Goal: Task Accomplishment & Management: Complete application form

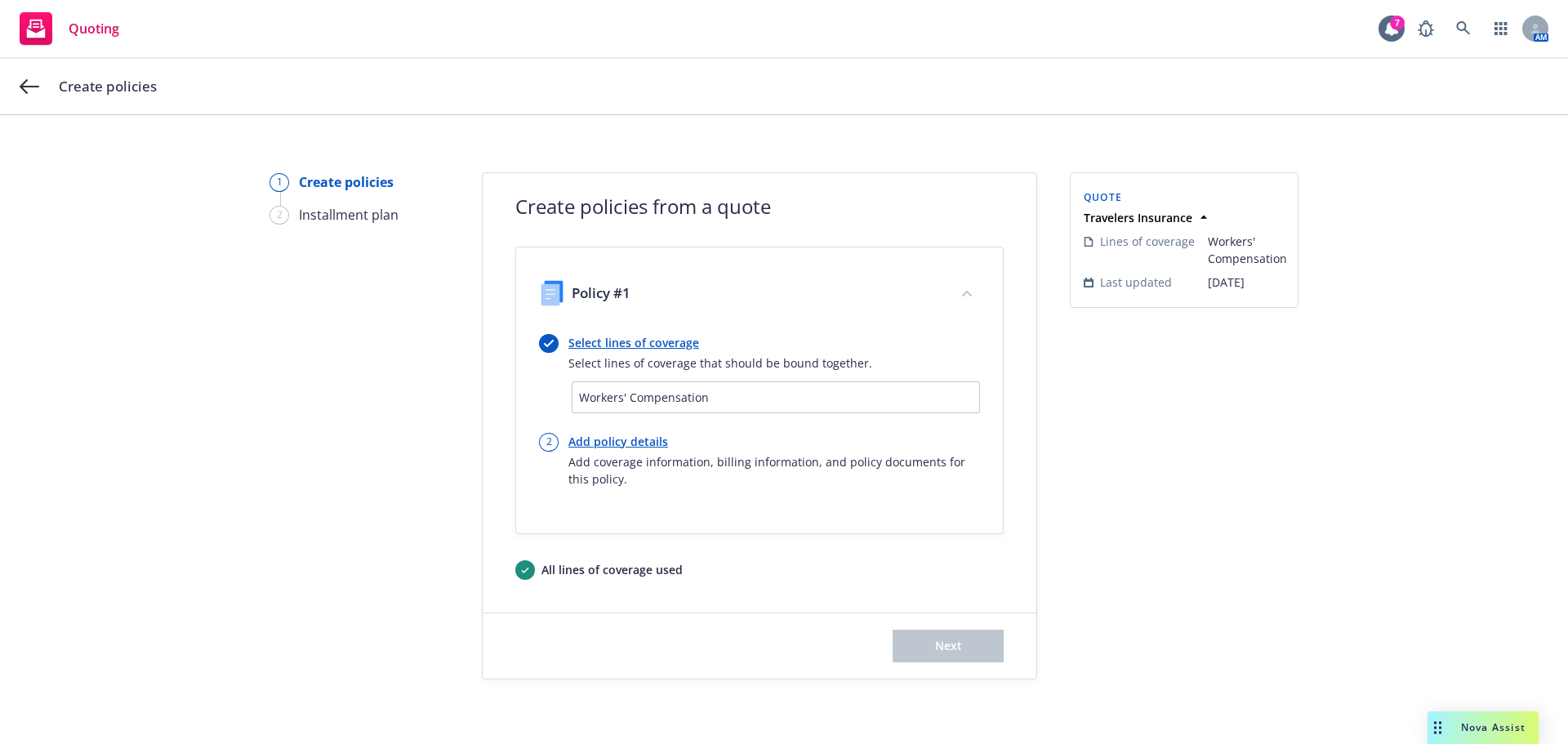
scroll to position [9, 0]
click at [614, 439] on link "Add policy details" at bounding box center [774, 441] width 412 height 17
select select "12"
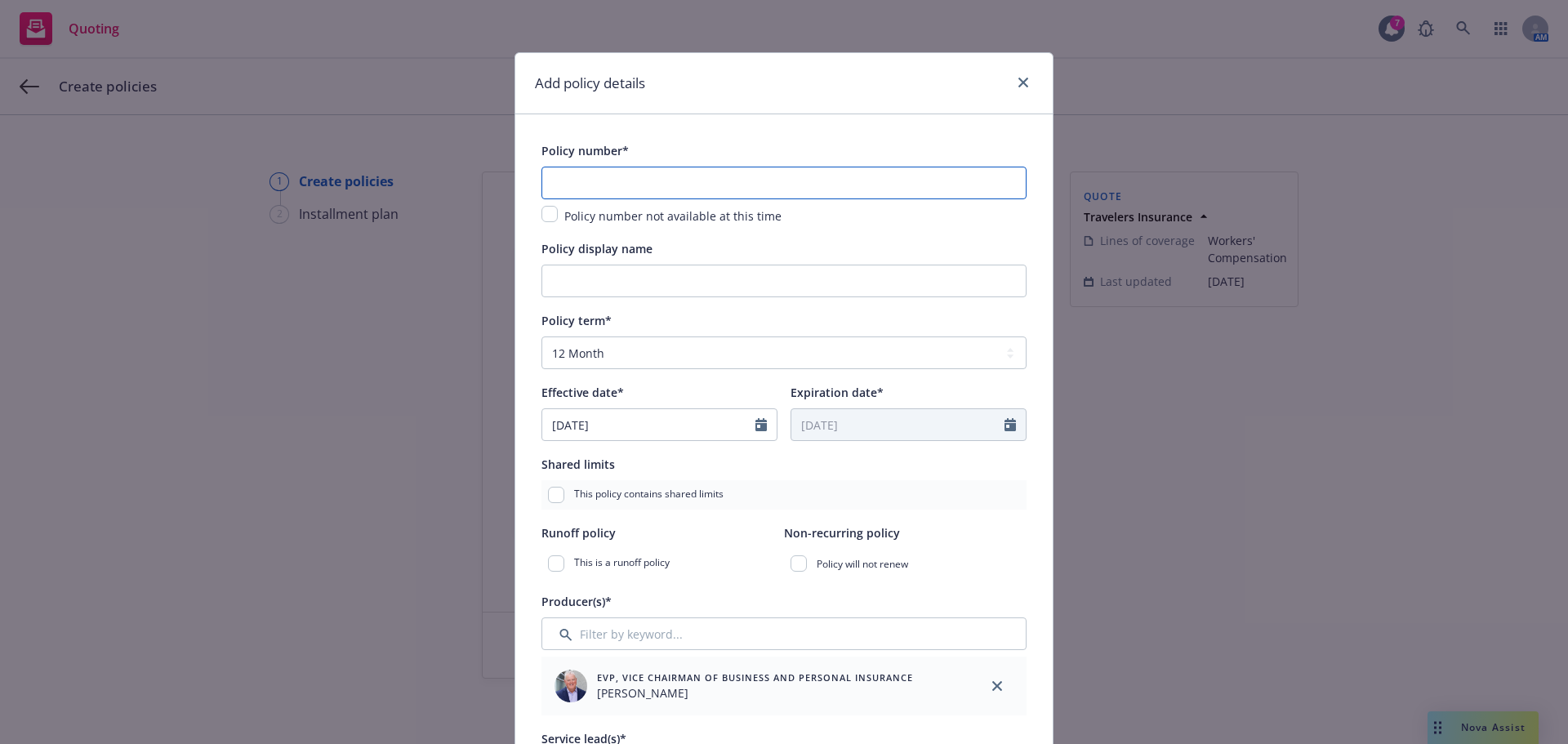
click at [580, 168] on input "text" at bounding box center [784, 183] width 485 height 33
paste input "UB-000K833640"
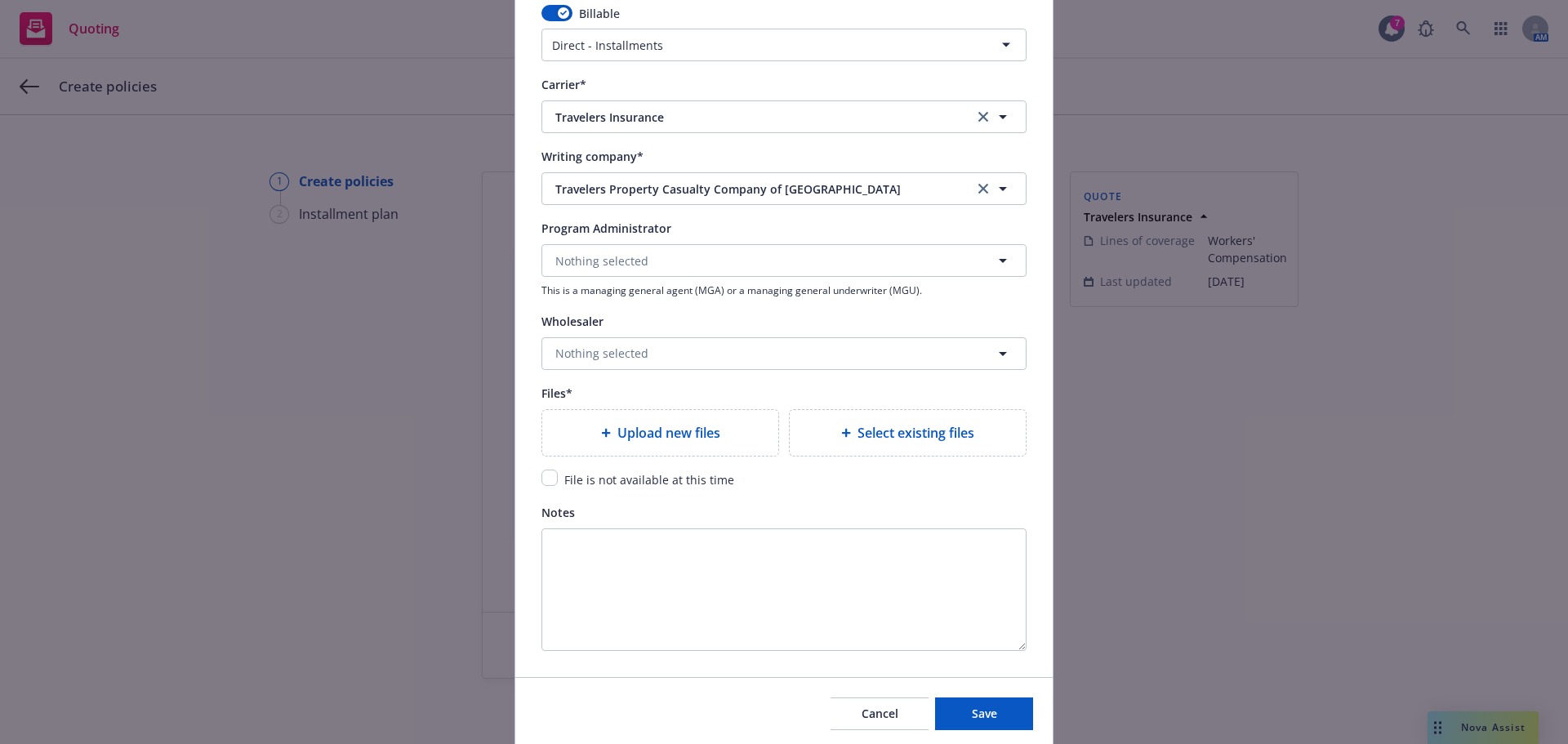
scroll to position [1541, 0]
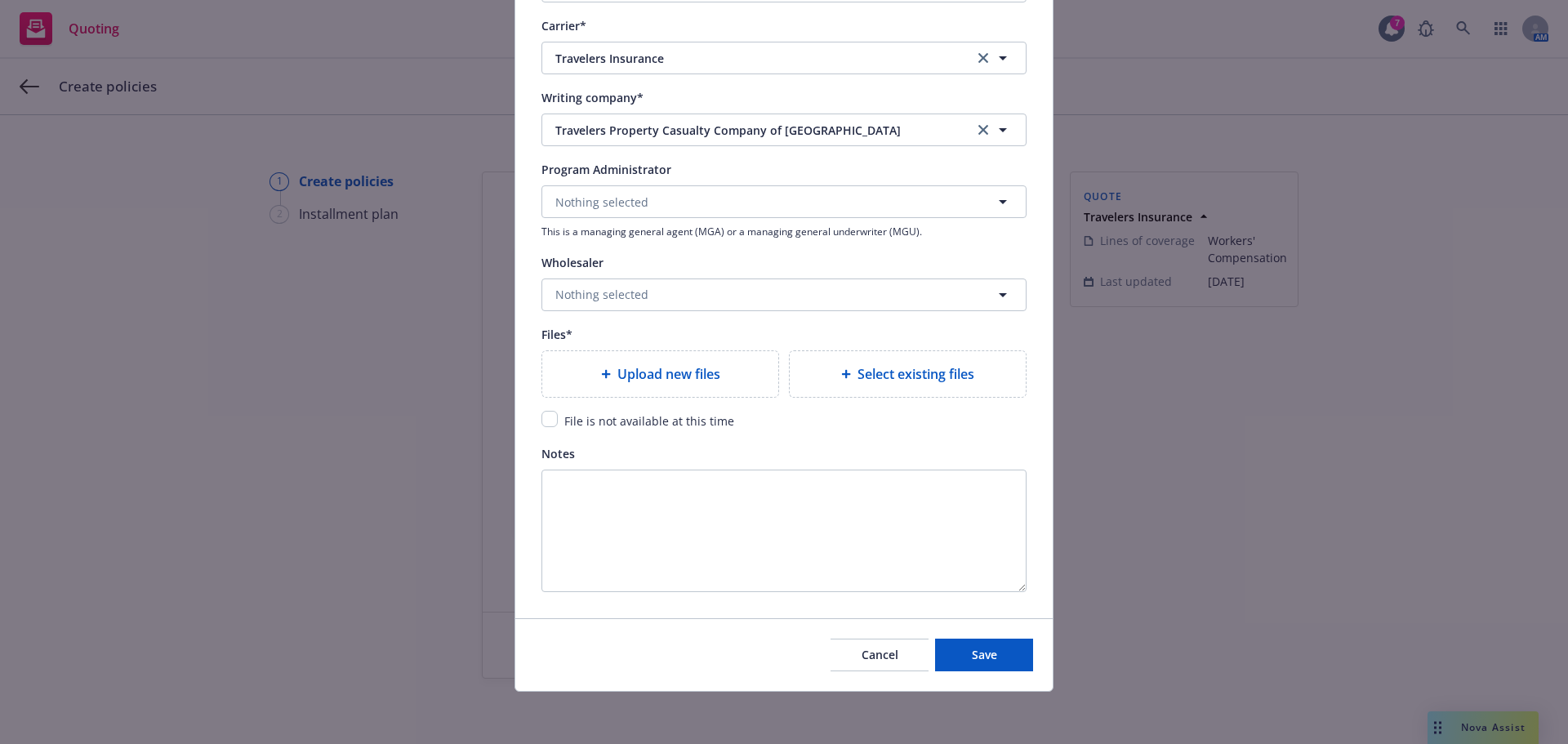
type input "UB-000K833640"
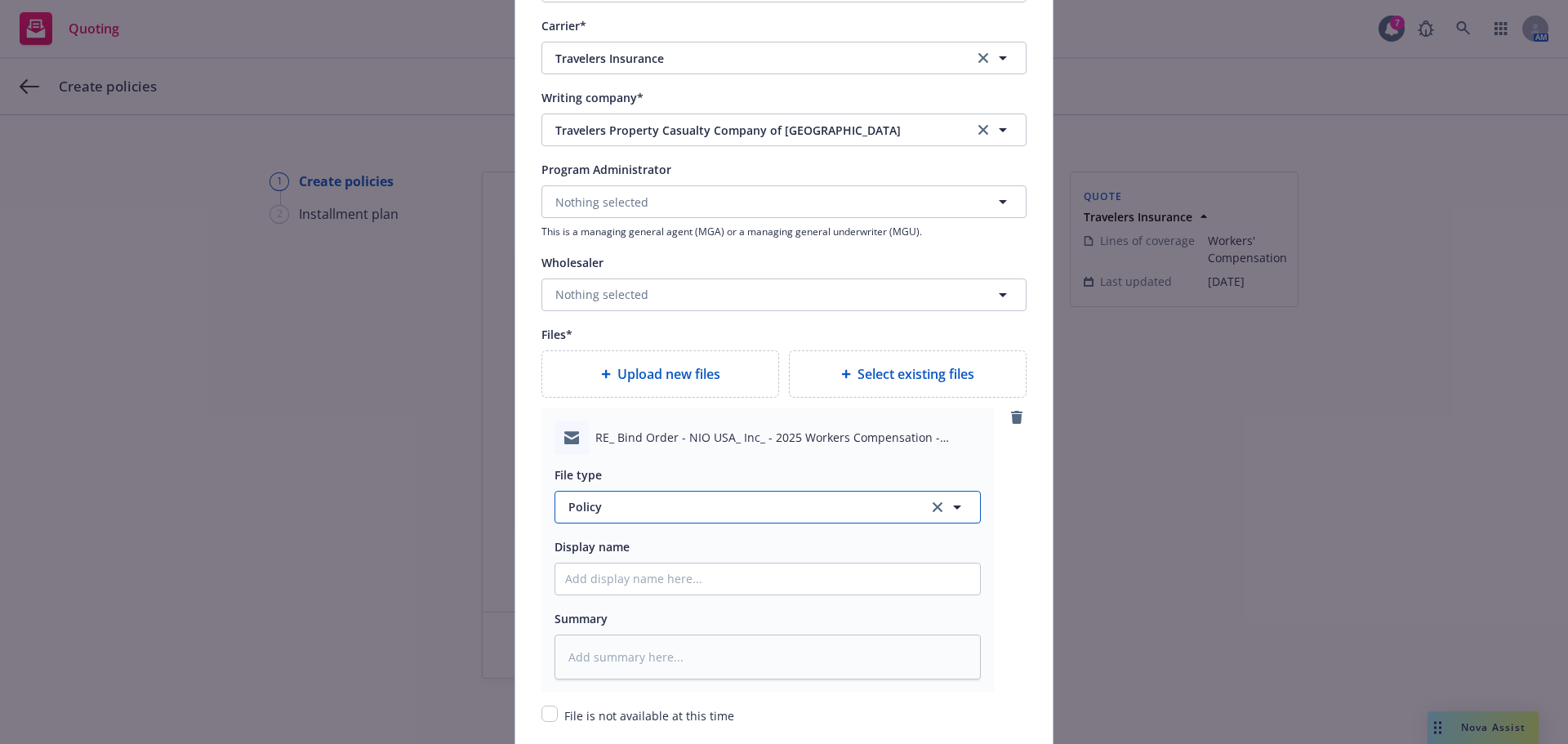
click at [633, 509] on span "Policy" at bounding box center [739, 507] width 341 height 17
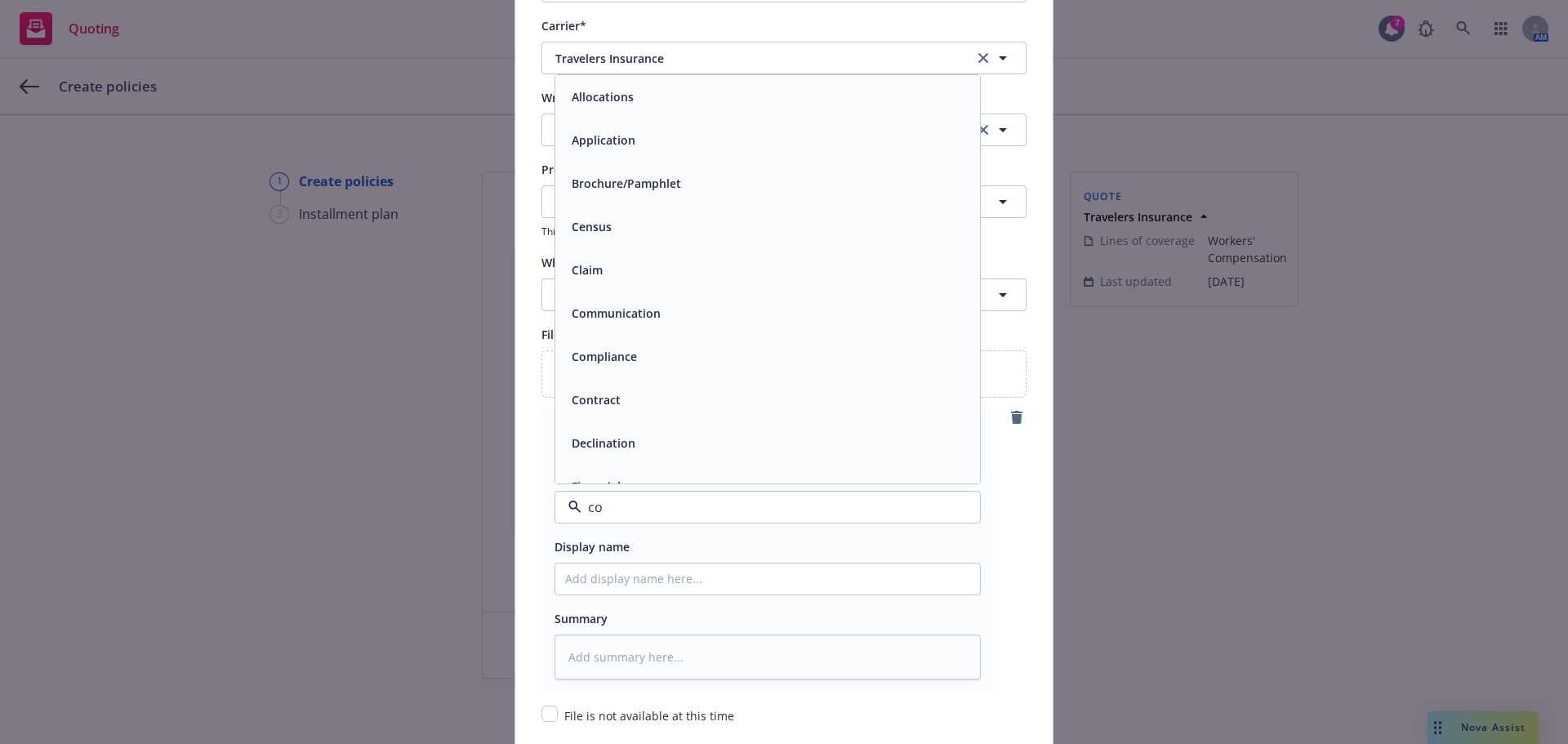
type input "con"
click at [689, 273] on span "Cancellation Confirmation" at bounding box center [645, 269] width 147 height 17
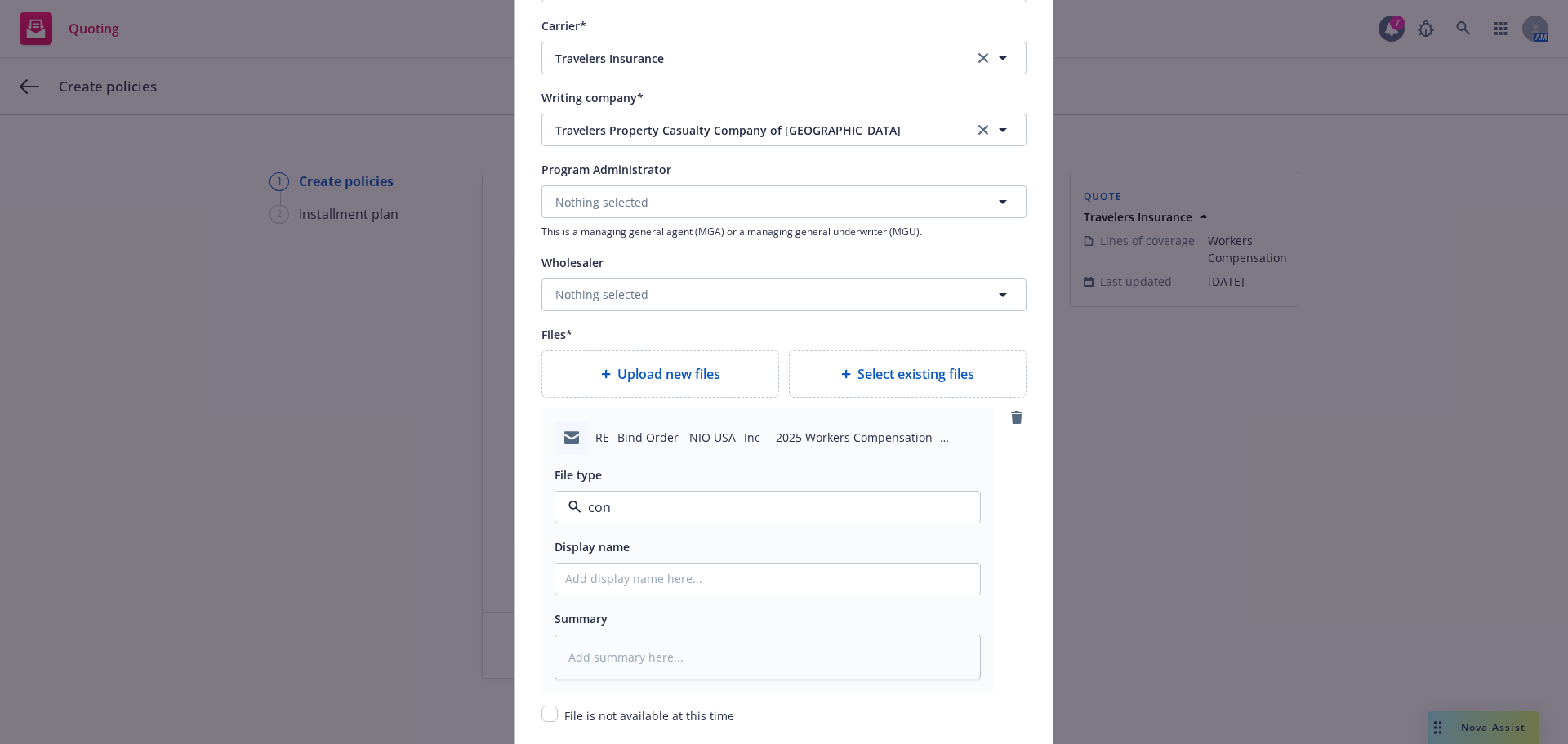
type textarea "x"
click at [933, 502] on icon "clear selection" at bounding box center [938, 507] width 9 height 9
type textarea "x"
click at [714, 502] on button "Select an option" at bounding box center [768, 507] width 426 height 33
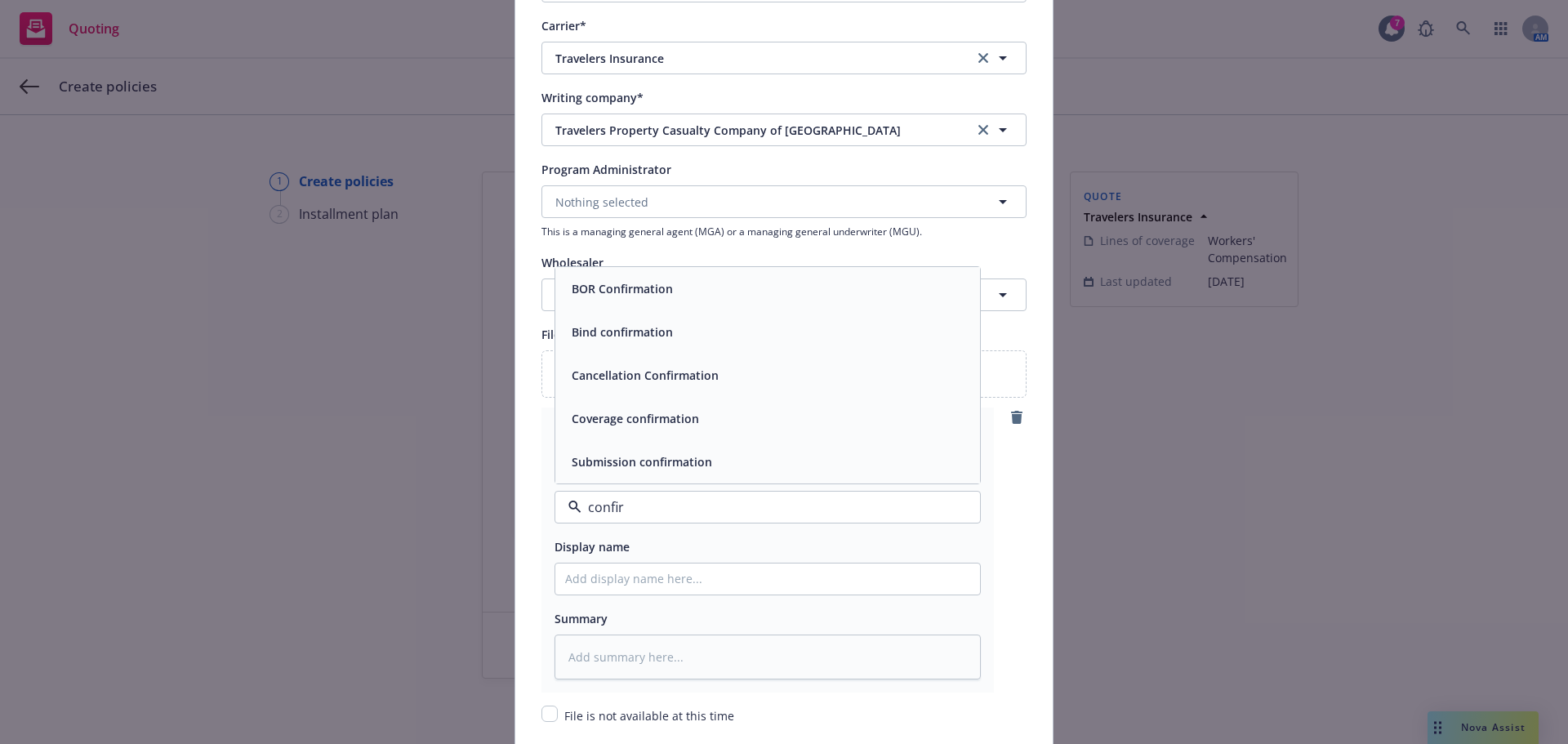
type input "confirm"
click at [686, 423] on span "Coverage confirmation" at bounding box center [635, 418] width 127 height 17
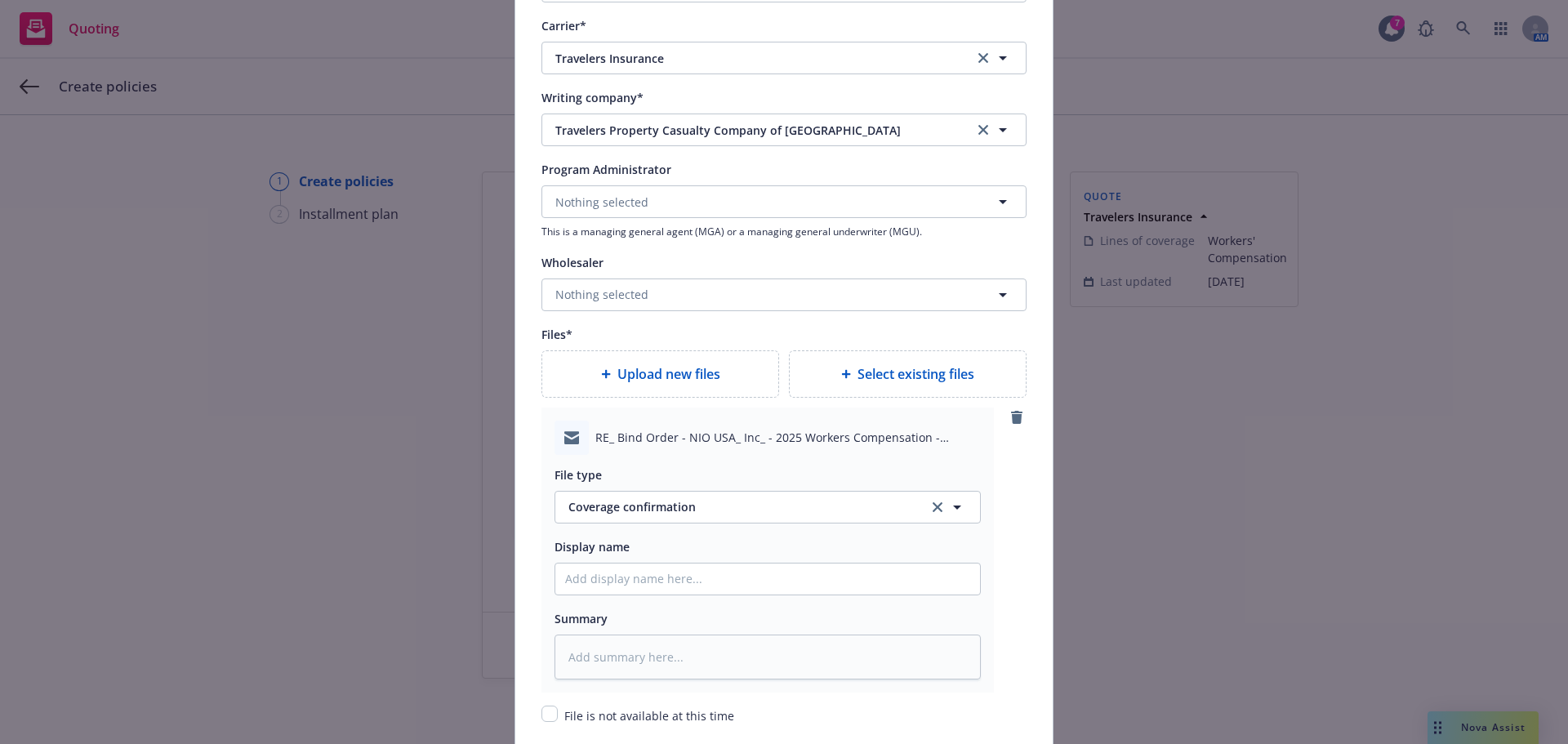
drag, startPoint x: 652, startPoint y: 558, endPoint x: 647, endPoint y: 568, distance: 11.2
click at [648, 571] on div "Display name" at bounding box center [768, 565] width 426 height 58
click at [646, 580] on input "Policy display name" at bounding box center [767, 578] width 425 height 31
type textarea "x"
type input "C"
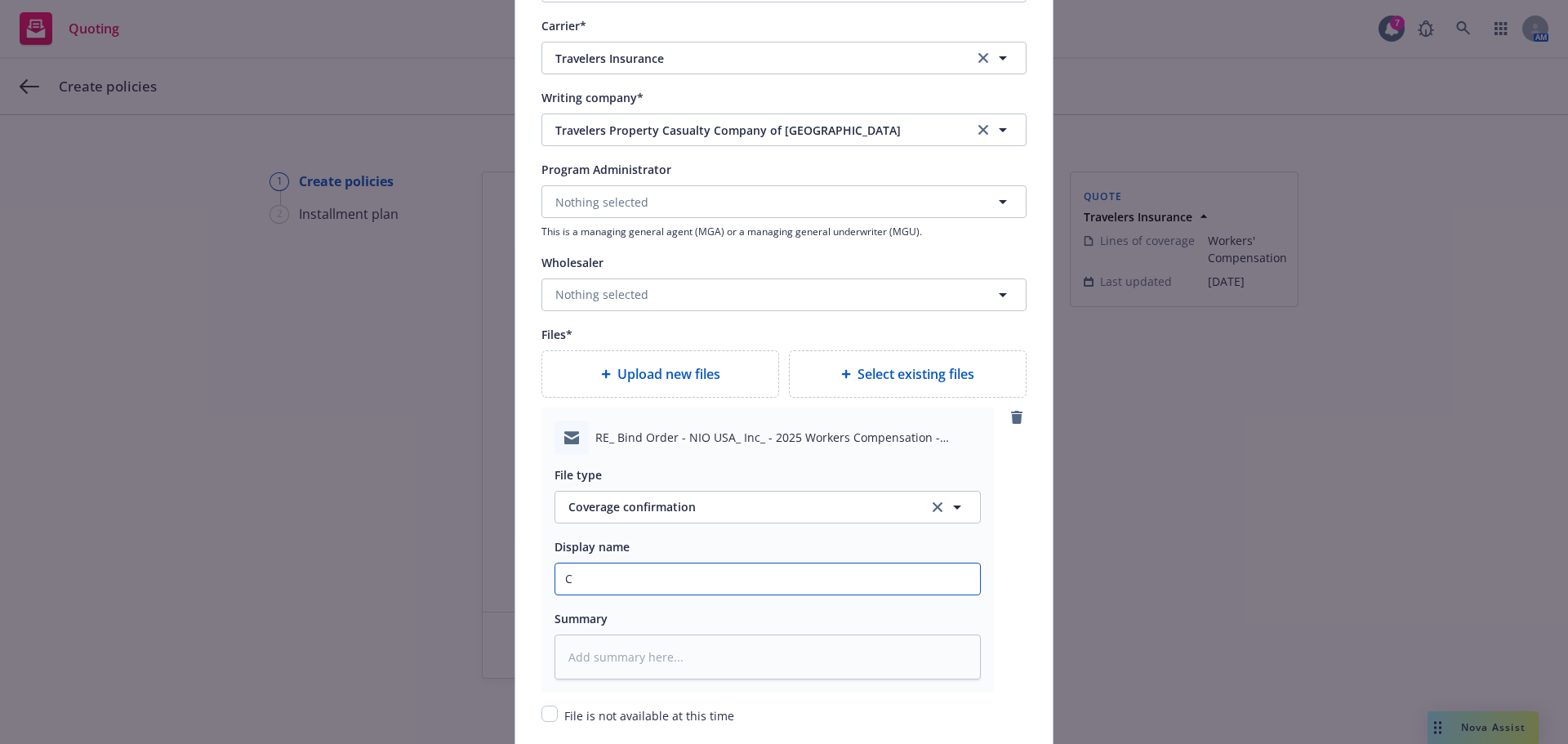
type textarea "x"
type input "Co"
type textarea "x"
type input "Con"
type textarea "x"
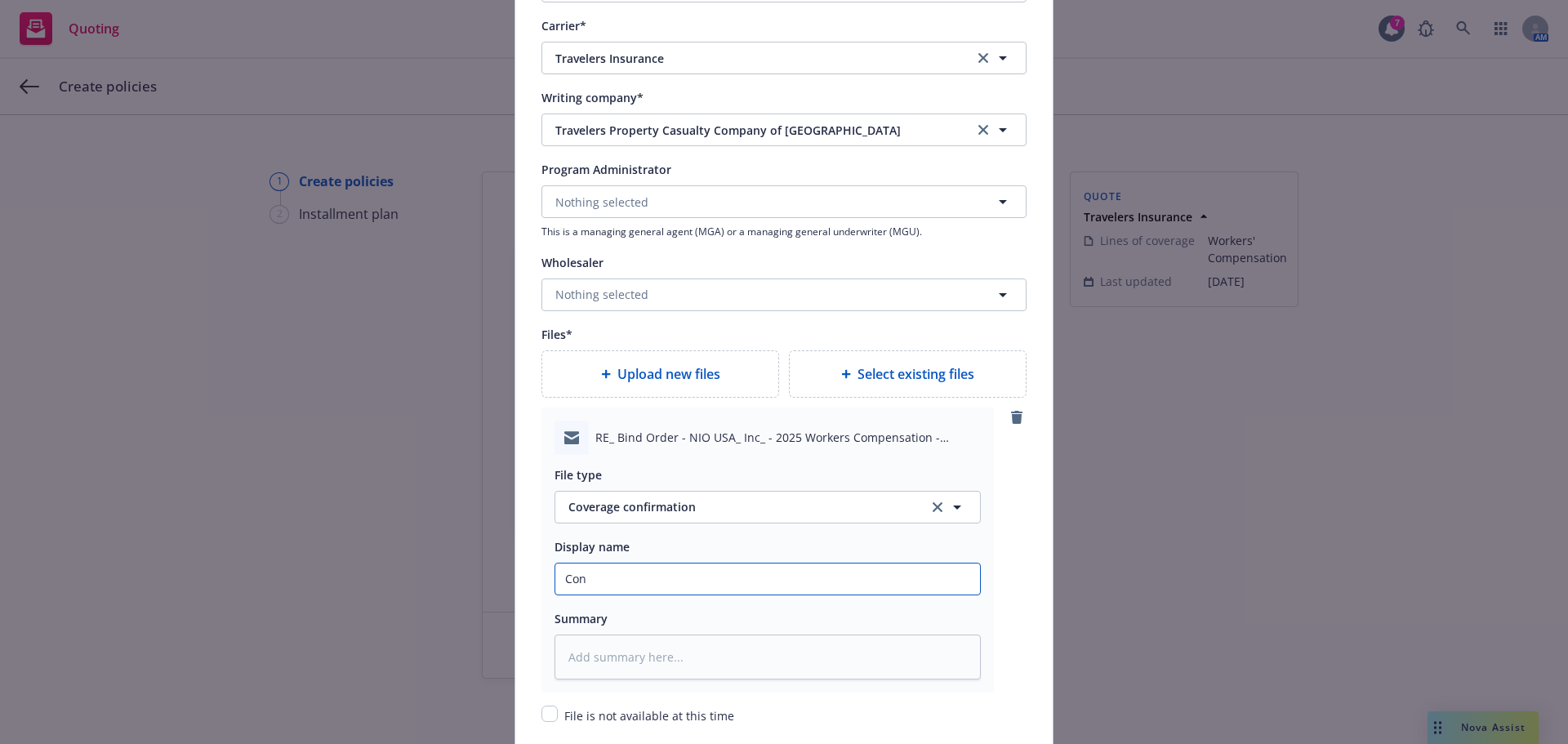
type input "Conf"
type textarea "x"
type input "Confr"
type textarea "x"
type input "Confri"
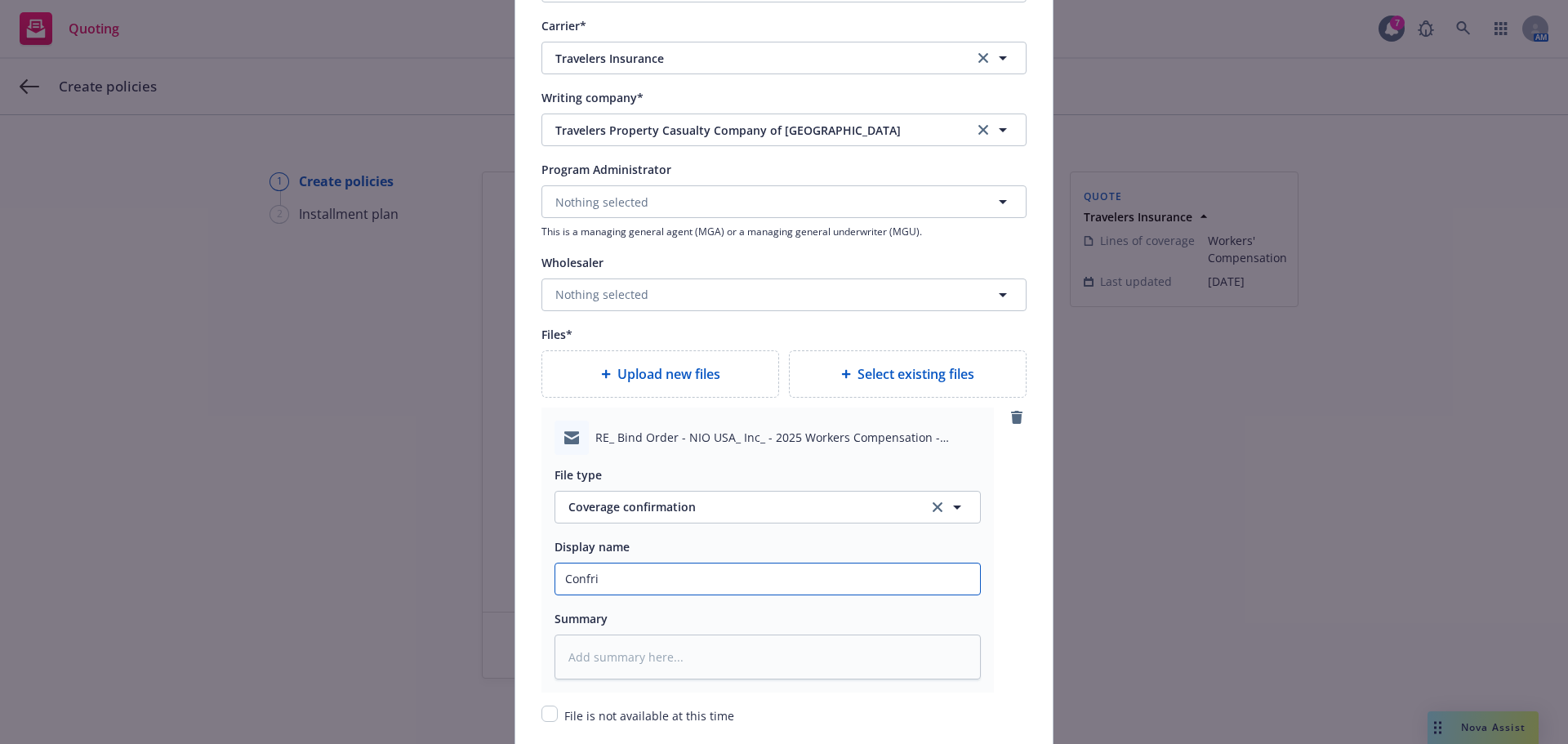
type textarea "x"
type input "Confrim"
type textarea "x"
type input "Confrima"
type textarea "x"
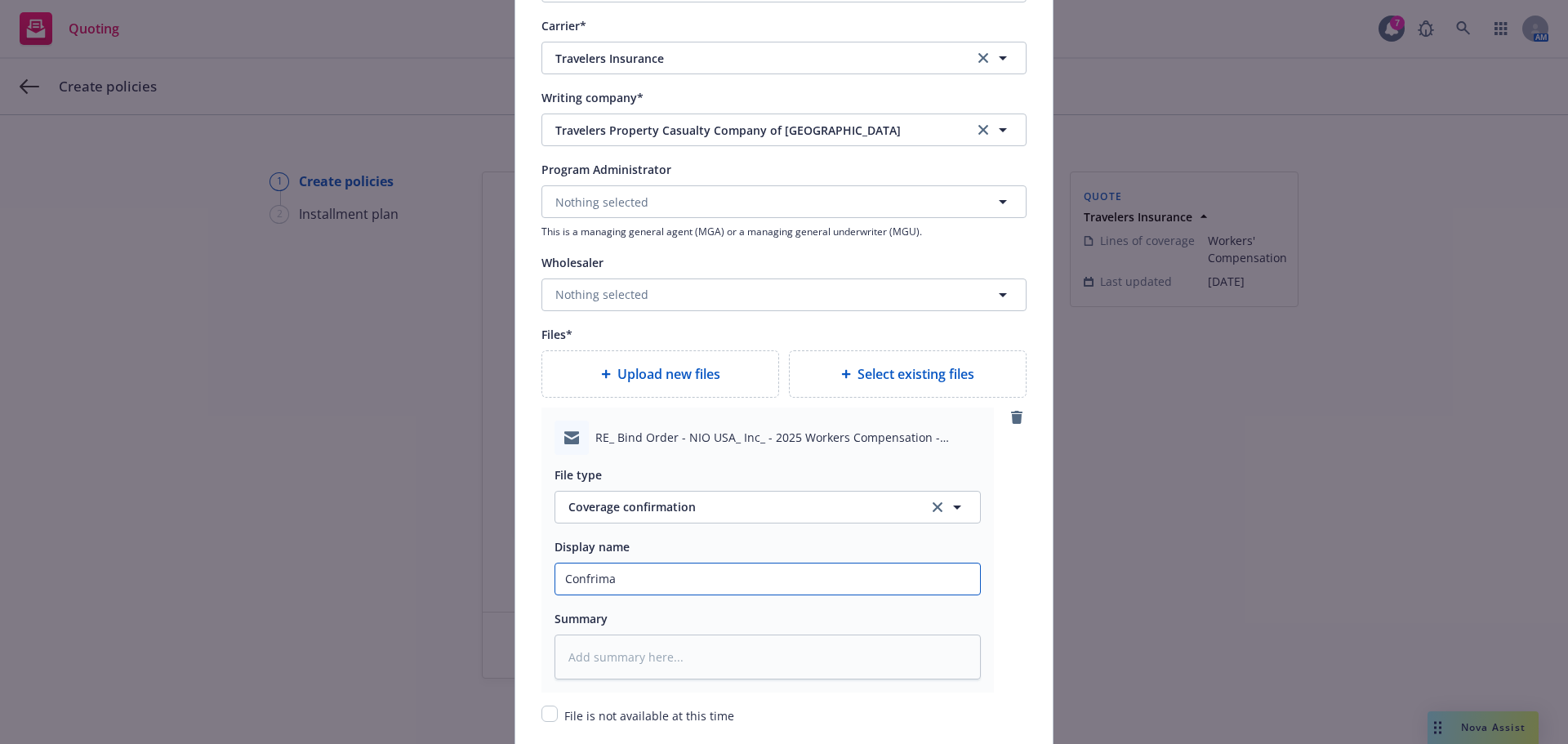
type input "Confrim"
type textarea "x"
type input "Confri"
type textarea "x"
type input "Confr"
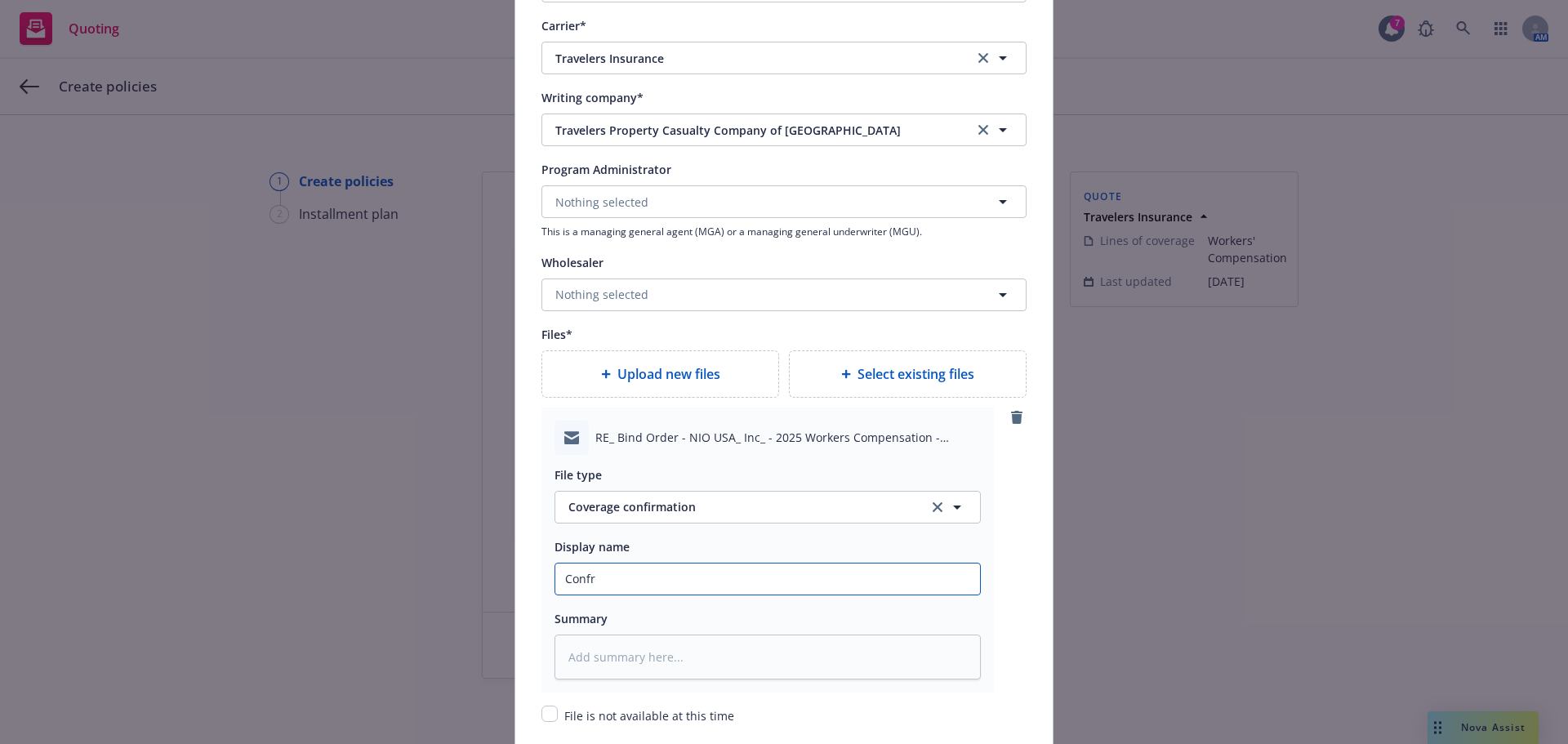
type textarea "x"
type input "Conf"
type textarea "x"
type input "Confi"
type textarea "x"
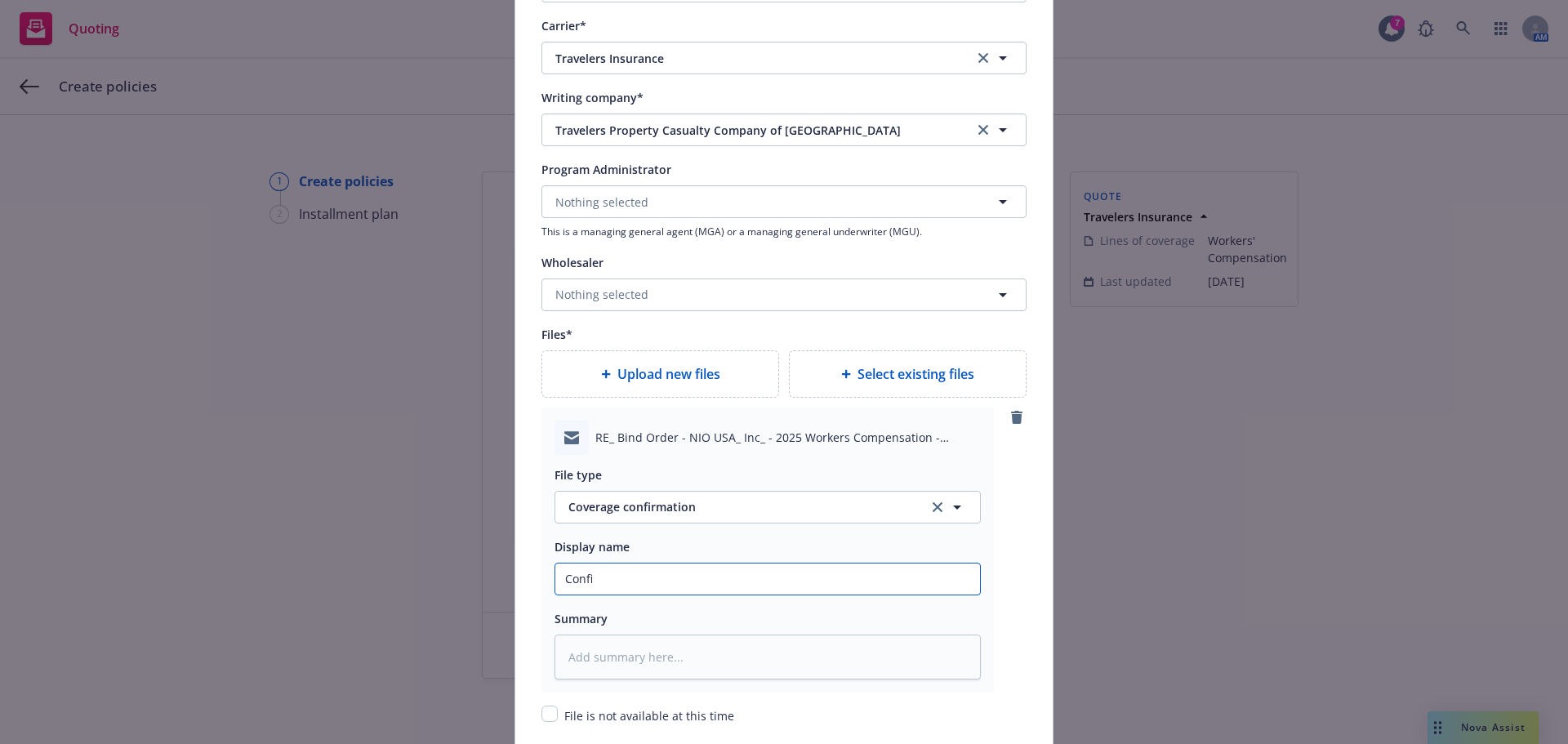
type input "Confir"
type textarea "x"
type input "Confirm"
type textarea "x"
type input "Confirma"
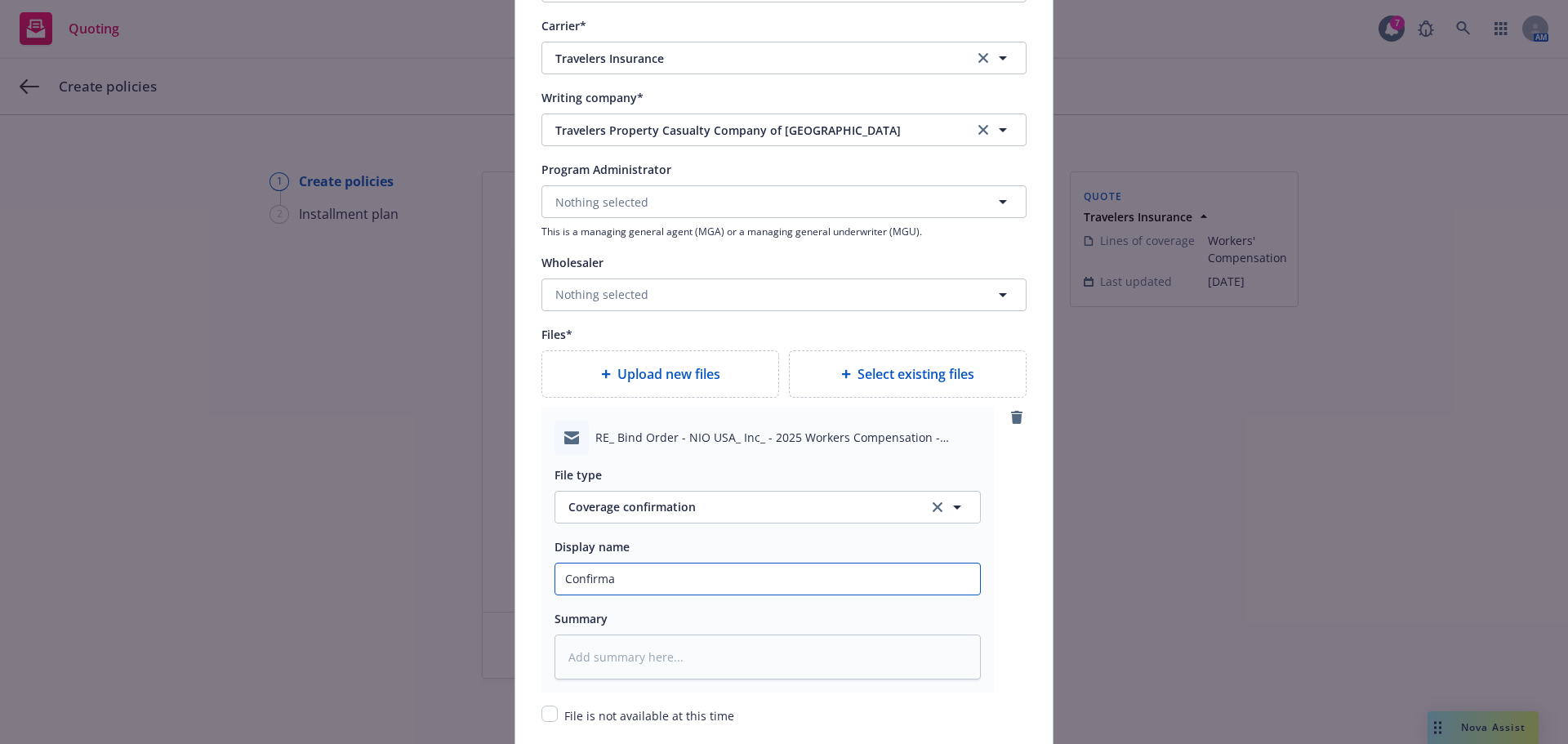
type textarea "x"
type input "Confirmat"
type textarea "x"
type input "Confirmati"
type textarea "x"
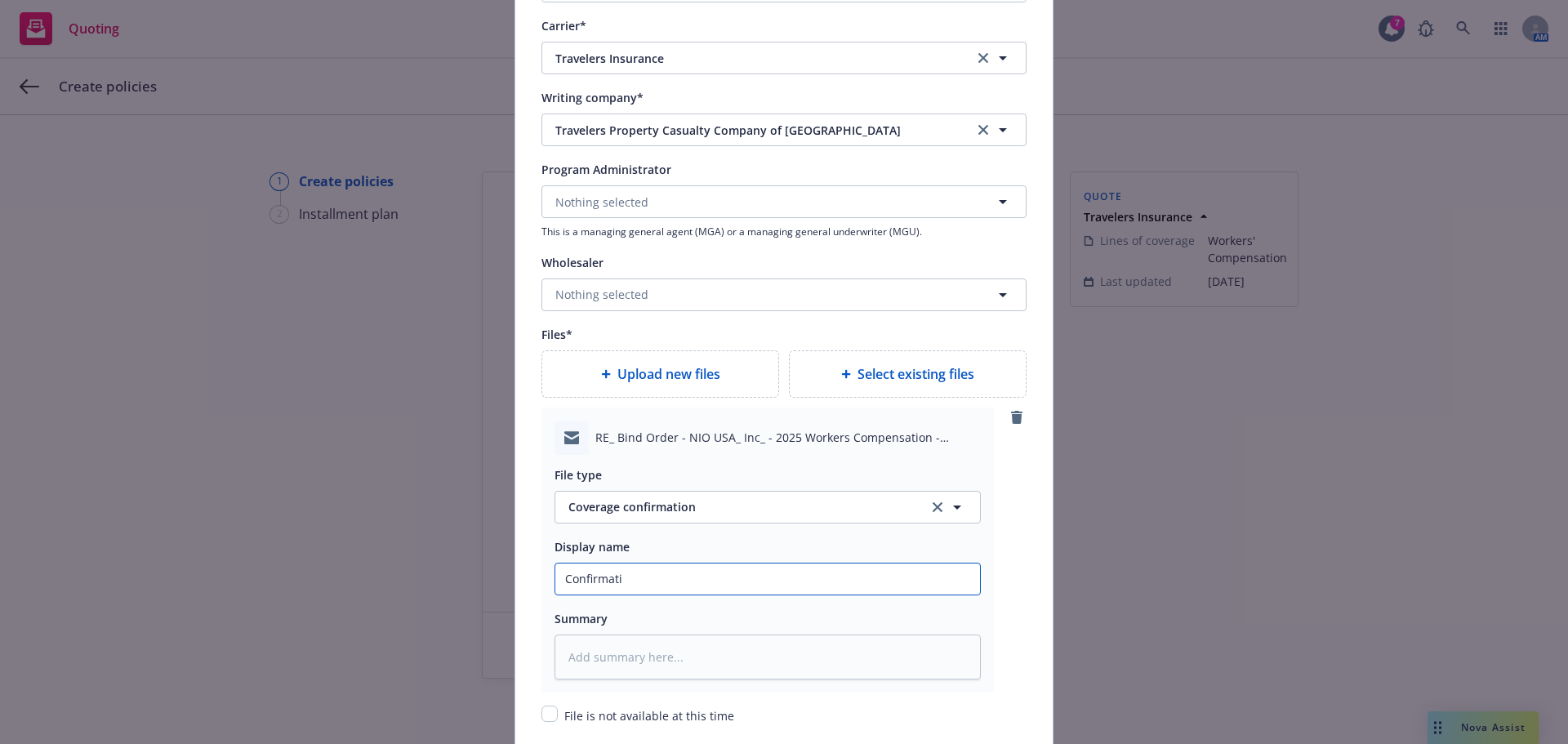
type input "Confirmatio"
type textarea "x"
type input "Confirmation"
type textarea "x"
type input "Confirmation"
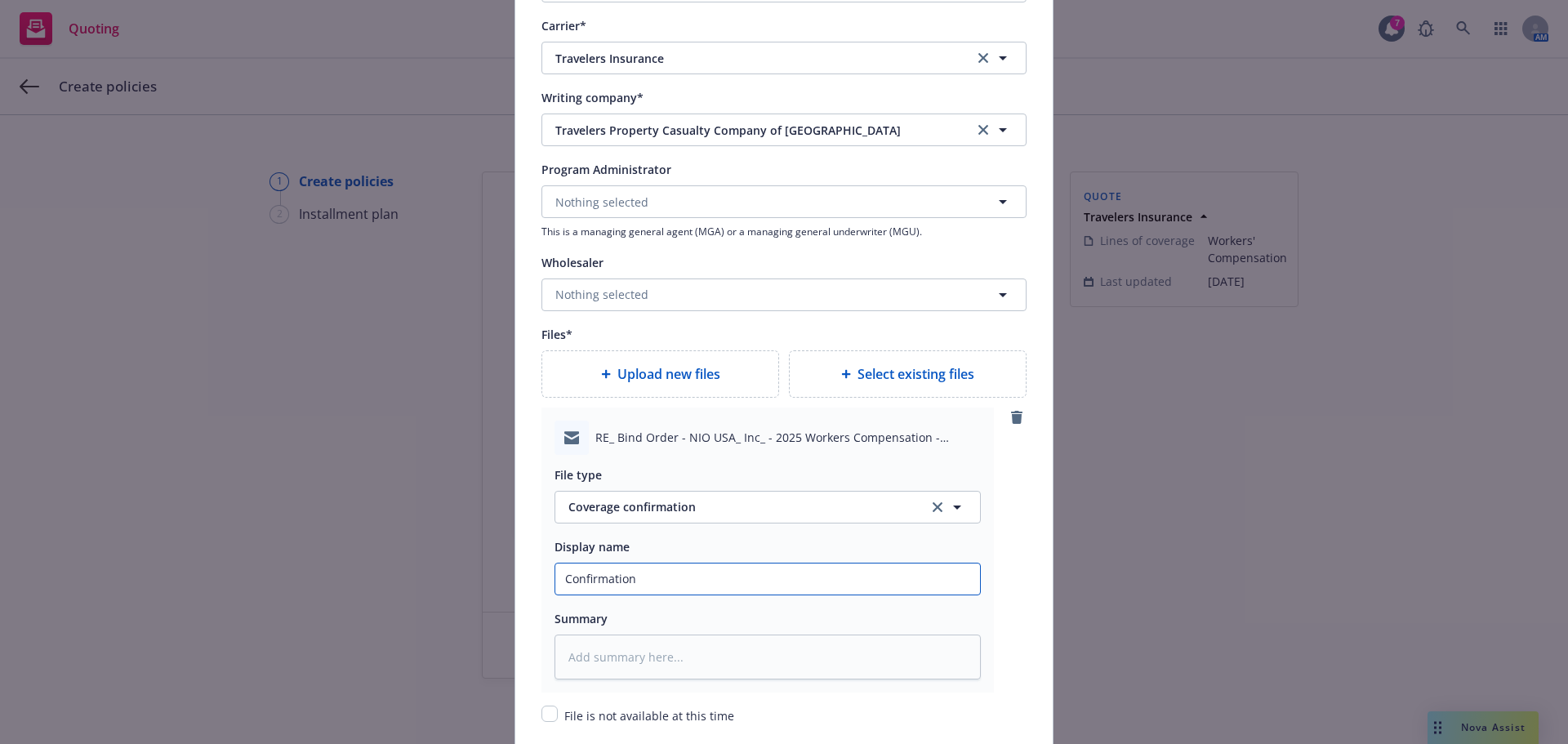
type textarea "x"
type input "Confirmation o"
type textarea "x"
type input "Confirmation of"
type textarea "x"
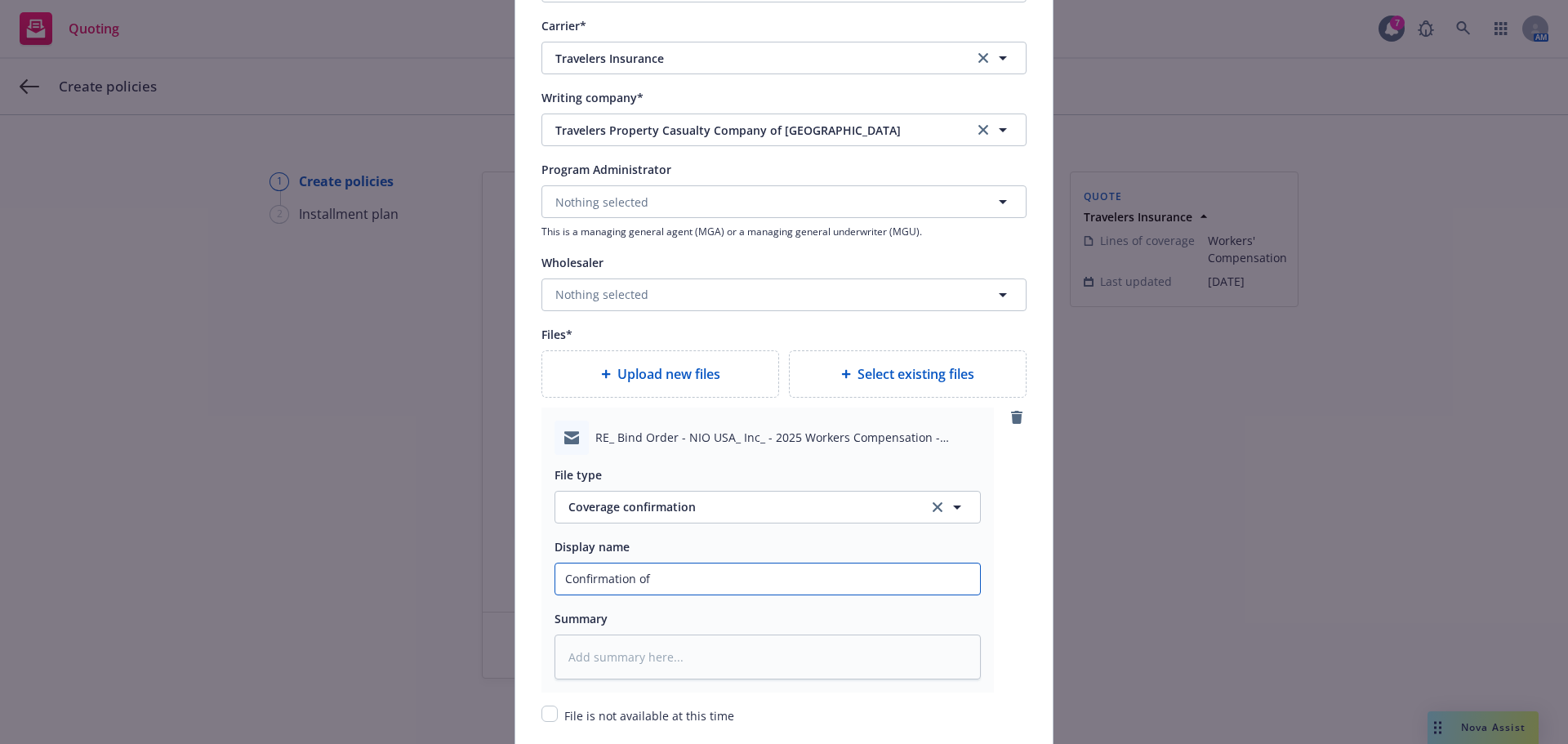
type input "Confirmation of"
type textarea "x"
type input "Confirmation of C"
type textarea "x"
type input "Confirmation of Cov"
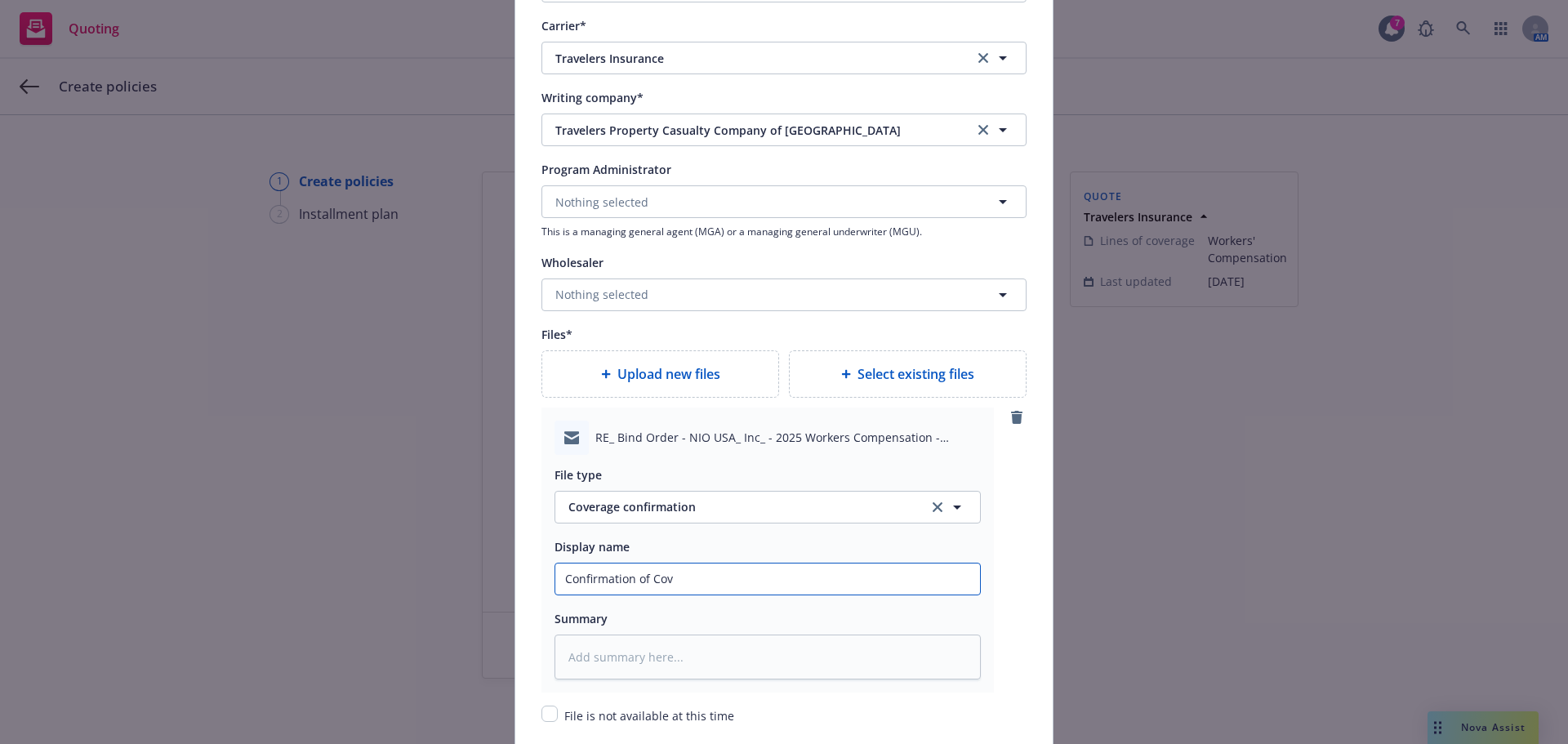
type textarea "x"
type input "Confirmation of Cove"
type textarea "x"
type input "Confirmation of Cover"
type textarea "x"
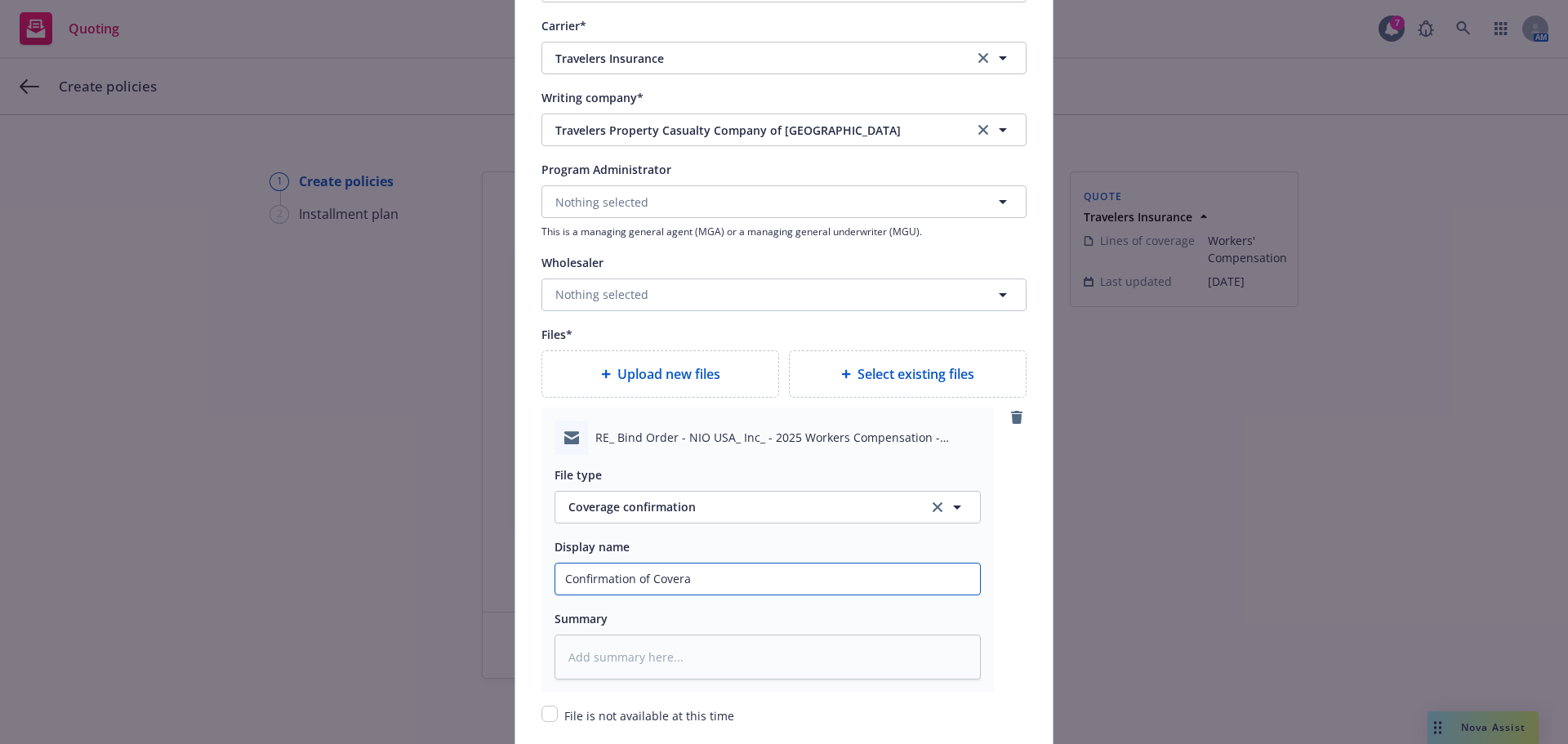
type input "Confirmation of Coverag"
type textarea "x"
type input "Confirmation of Coverage"
type textarea "x"
type input "Confirmation of Coverage"
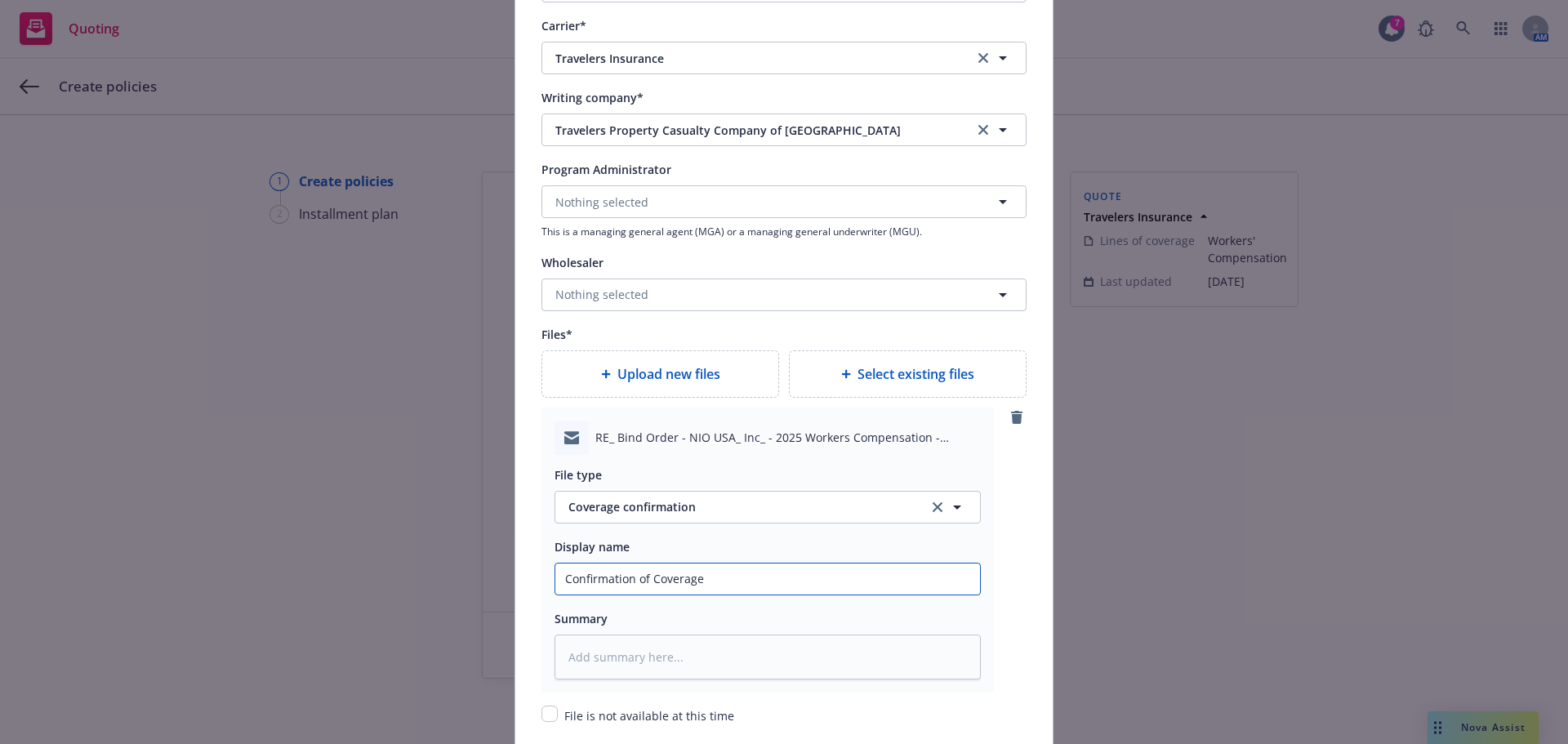
type textarea "x"
type input "Confirmation of Coverage e"
type textarea "x"
type input "Confirmation of Coverage em"
type textarea "x"
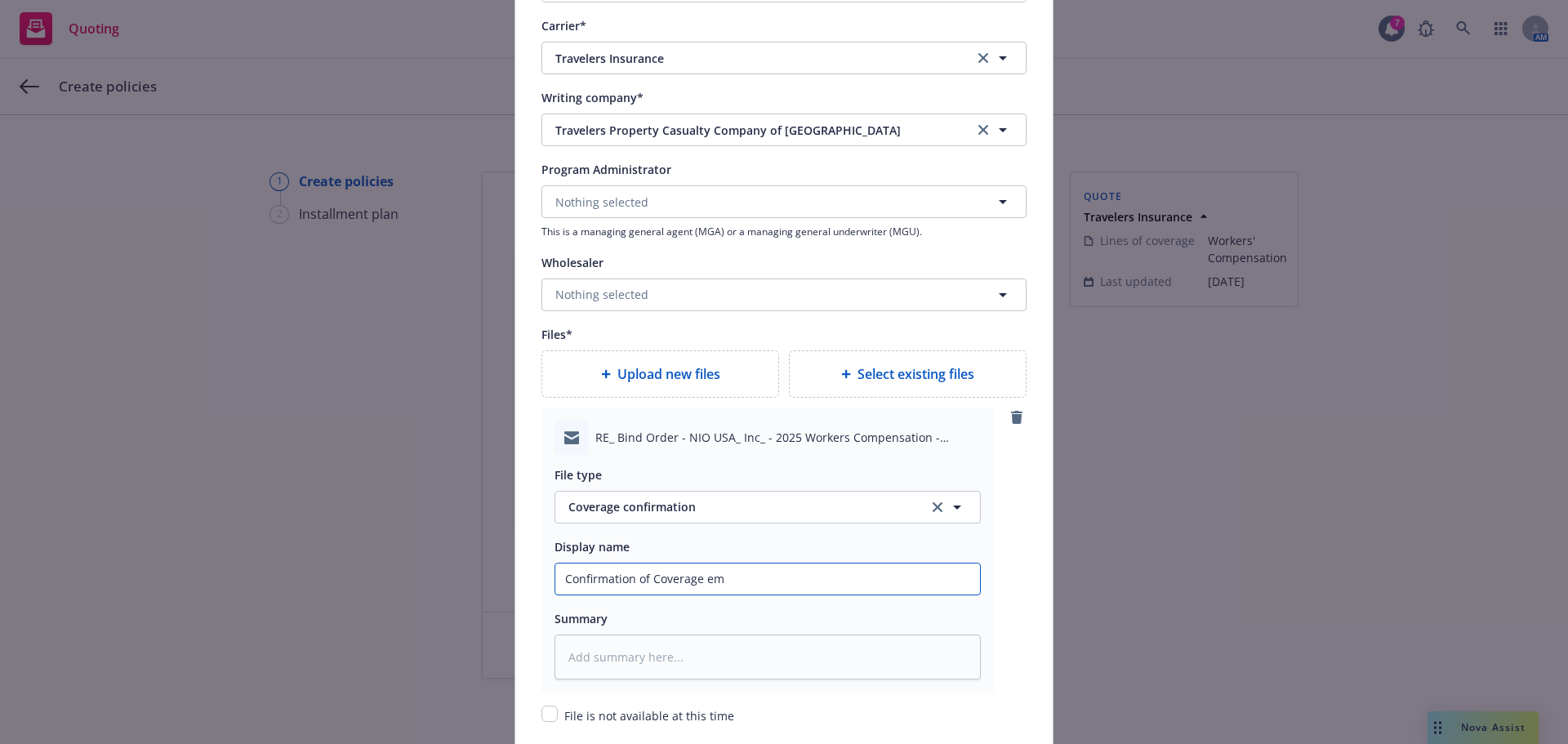
type input "Confirmation of Coverage ema"
type textarea "x"
type input "Confirmation of Coverage emai"
type textarea "x"
type input "Confirmation of Coverage email"
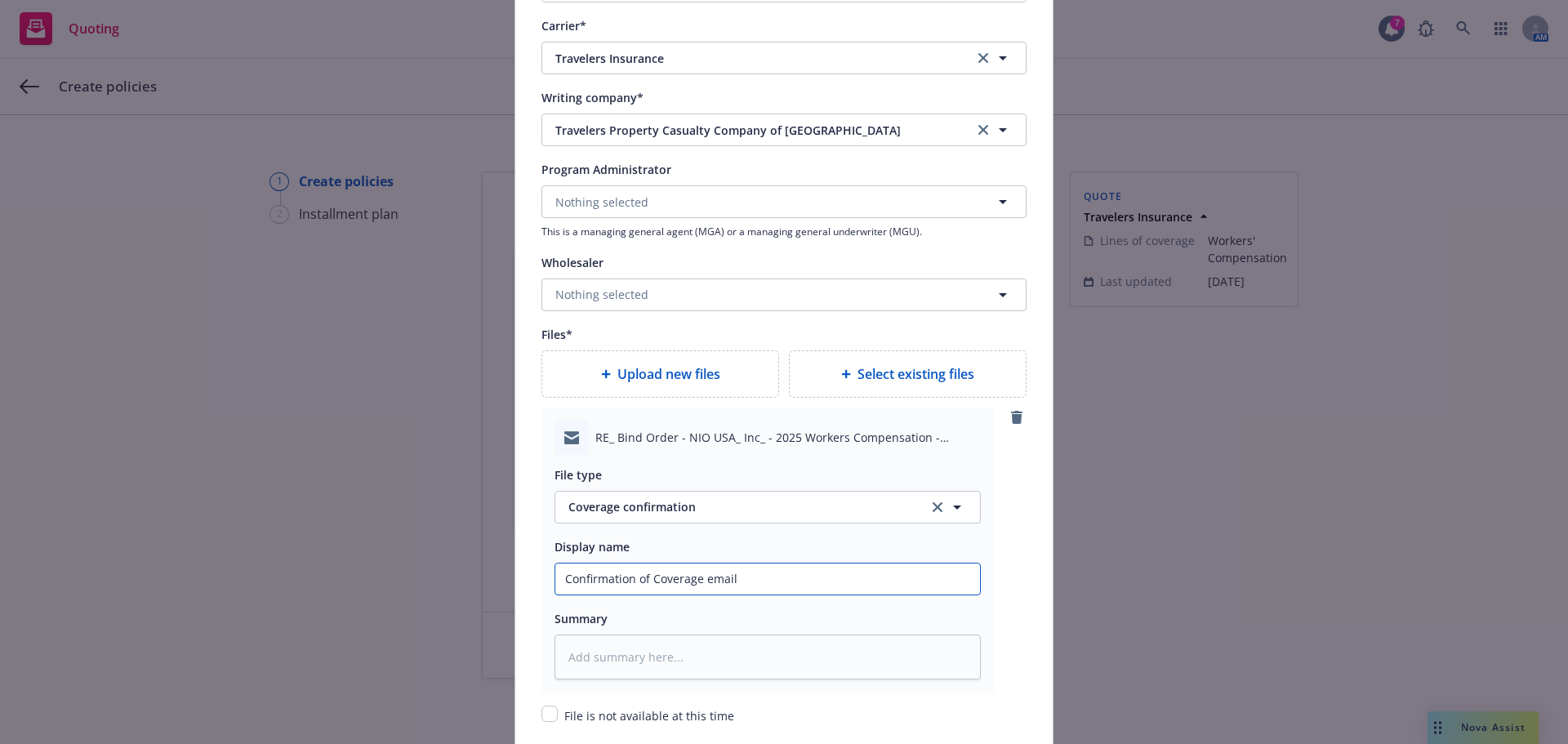
type textarea "x"
type input "Confirmation of Coverage email"
type textarea "x"
type input "Confirmation of Coverage email f"
type textarea "x"
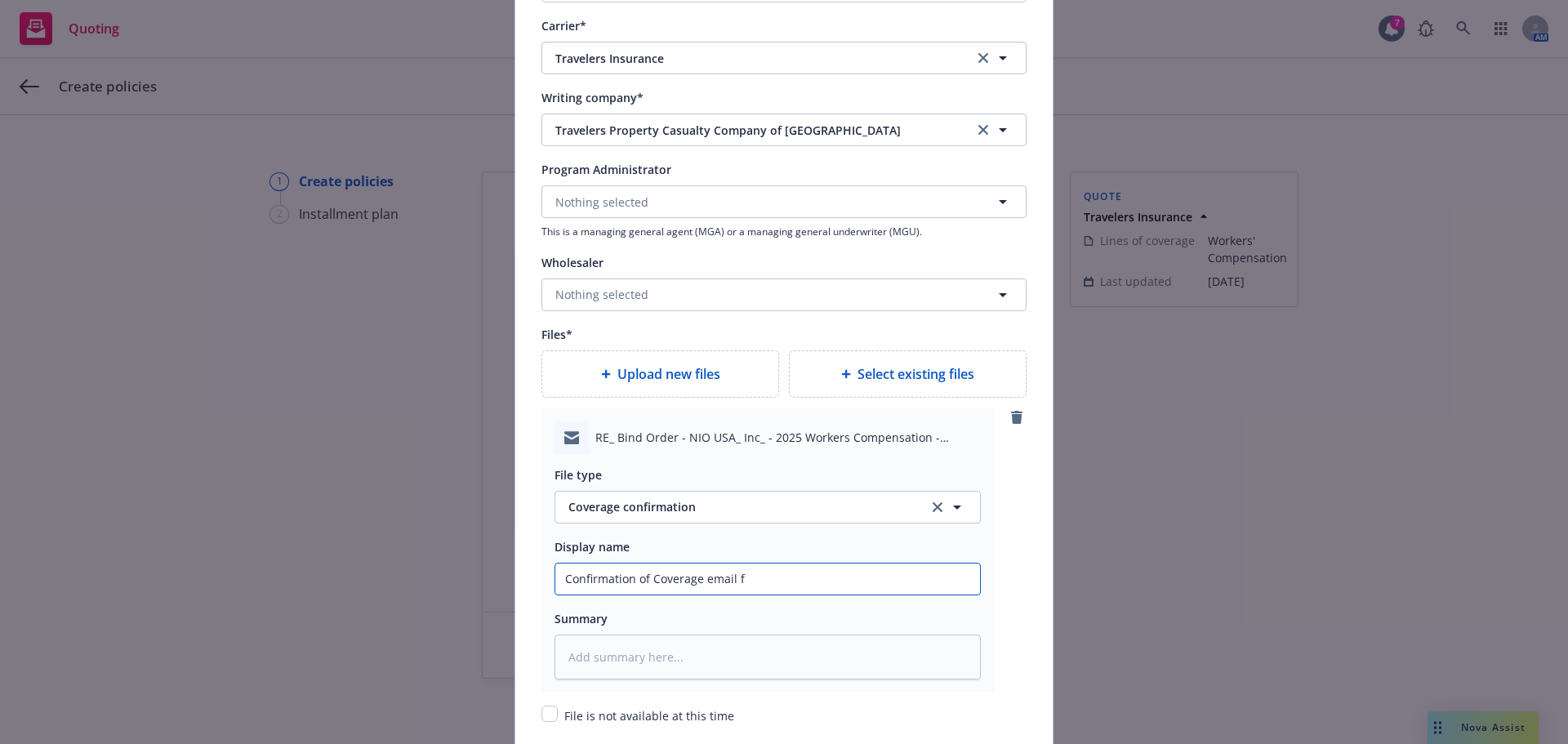
type input "Confirmation of Coverage email fr"
type textarea "x"
type input "Confirmation of Coverage email fro"
type textarea "x"
type input "Confirmation of Coverage email from"
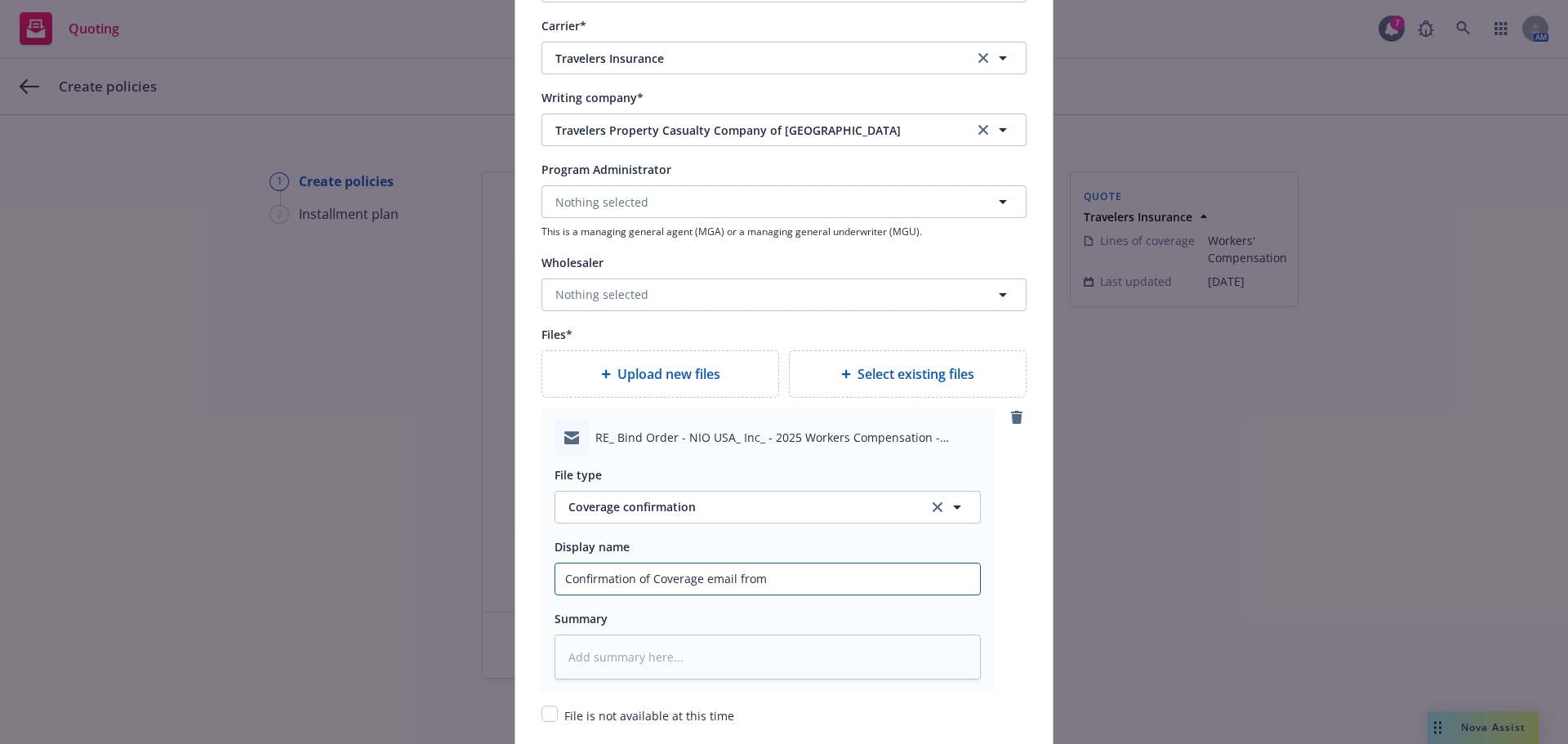
type textarea "x"
type input "Confirmation of Coverage email from T"
type textarea "x"
type input "Confirmation of Coverage email from Tr"
type textarea "x"
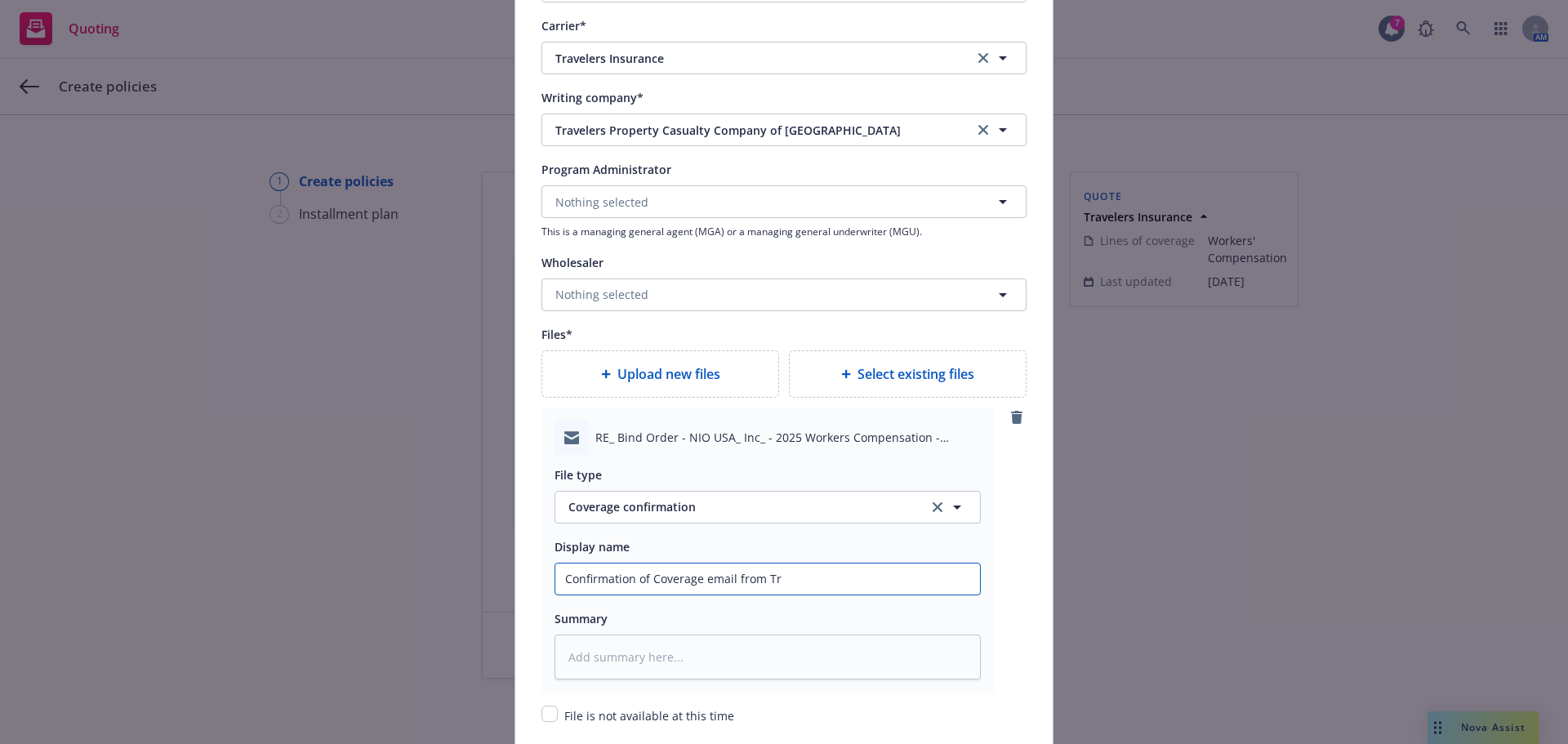
type input "Confirmation of Coverage email from Tra"
type textarea "x"
type input "Confirmation of Coverage email from Trav"
type textarea "x"
type input "Confirmation of Coverage email from Travl"
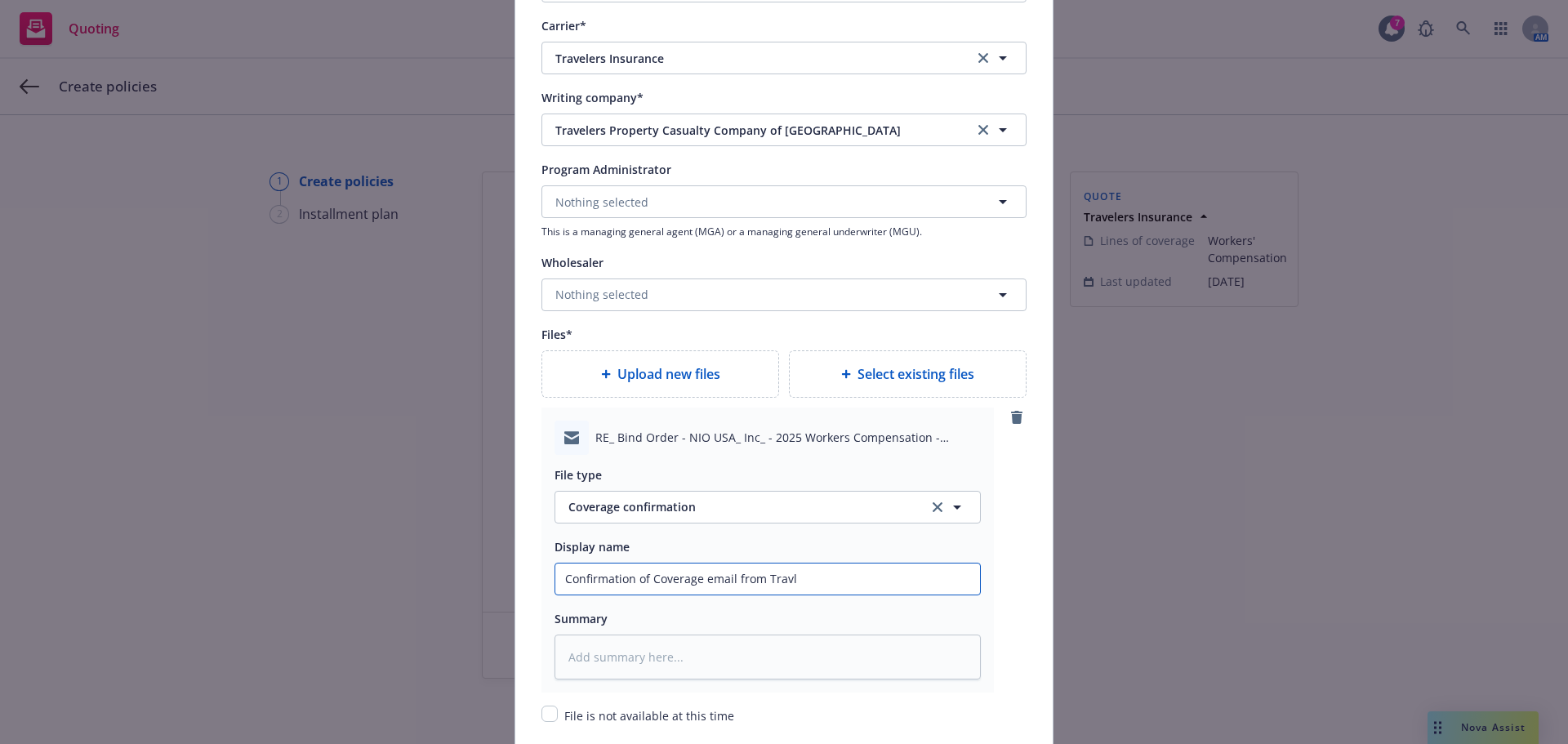
type textarea "x"
type input "Confirmation of Coverage email from Travle"
type textarea "x"
type input "Confirmation of Coverage email from Travler"
type textarea "x"
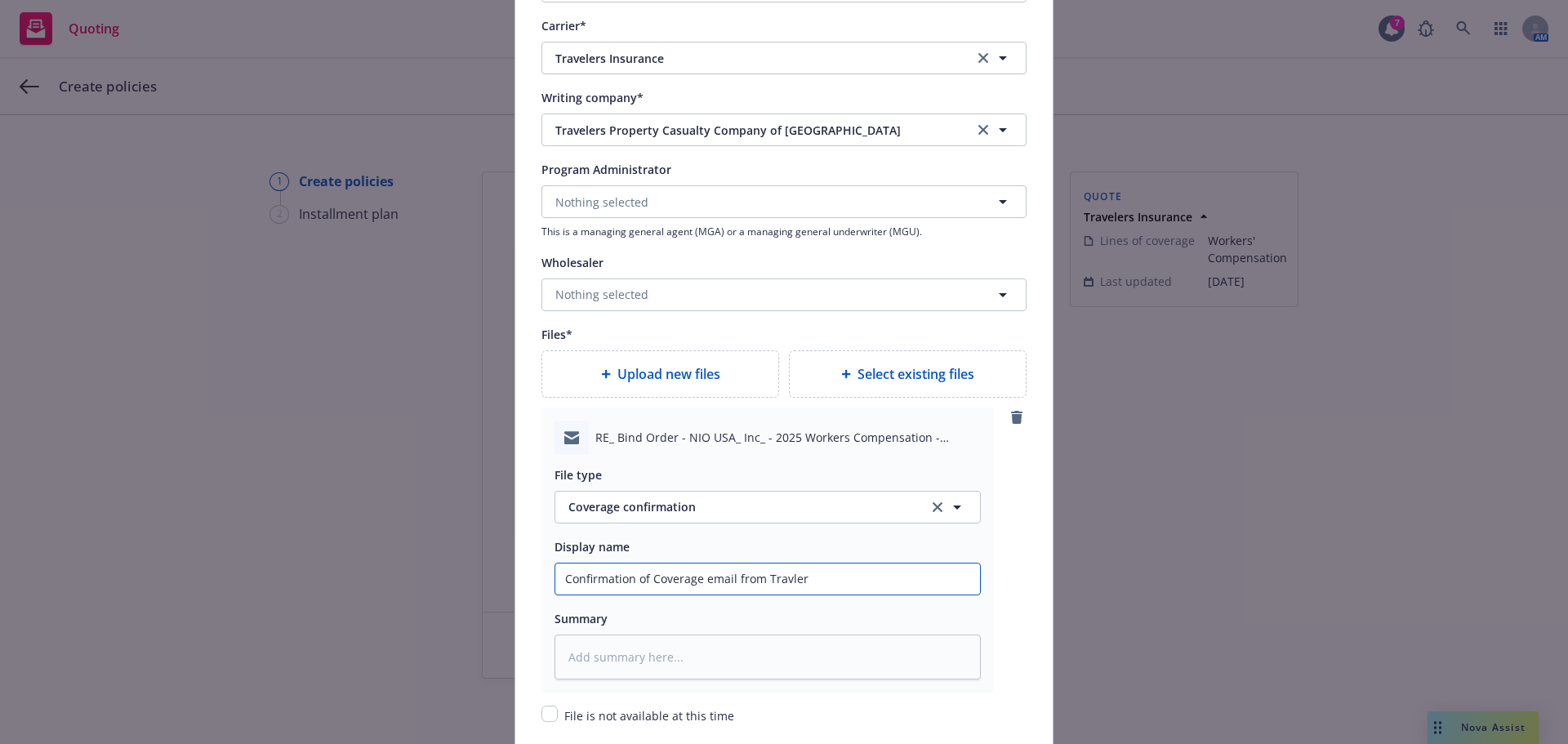
type input "Confirmation of Coverage email from Travle"
type textarea "x"
type input "Confirmation of Coverage email from Travl"
type textarea "x"
type input "Confirmation of Coverage email from Trav"
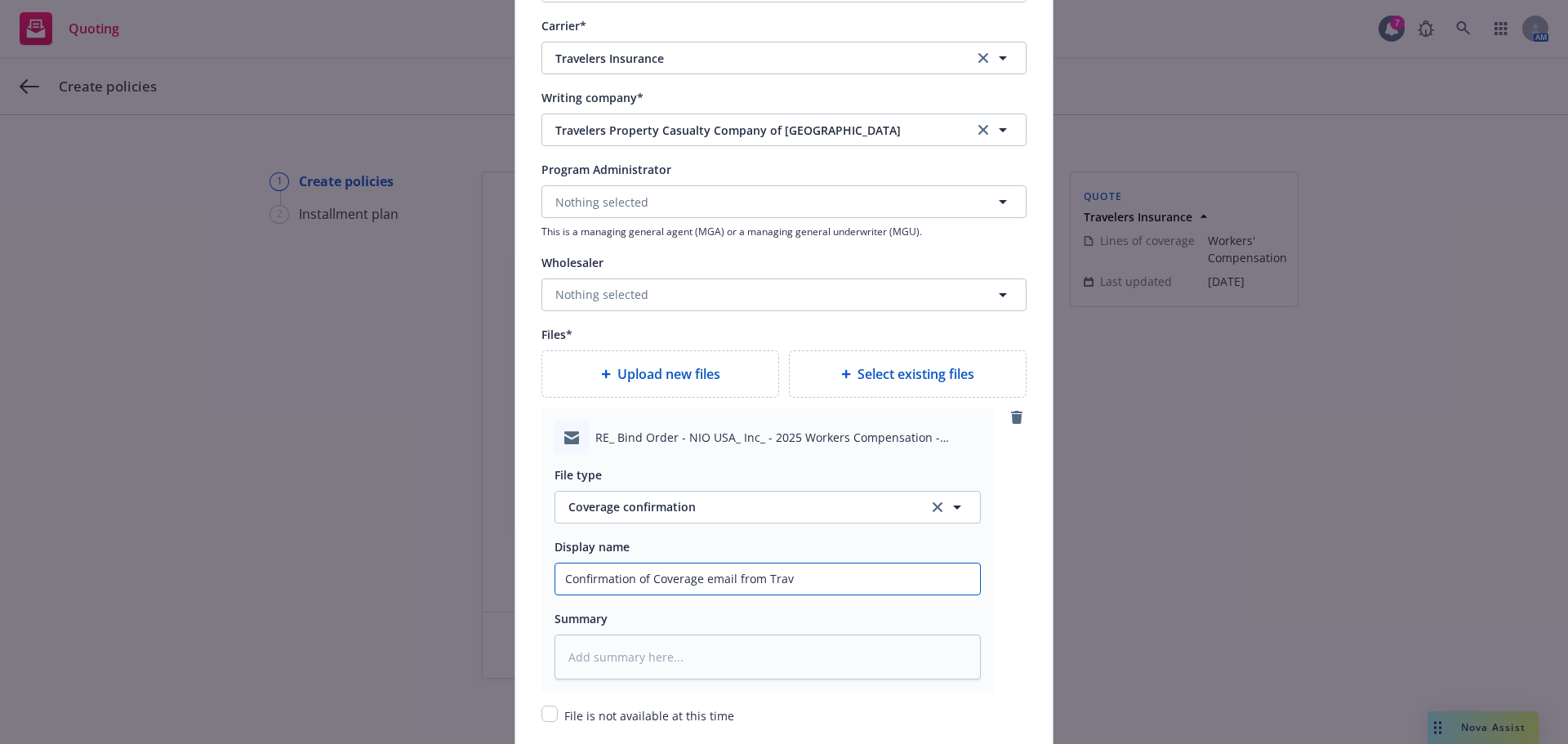
type textarea "x"
type input "Confirmation of Coverage email from Trave"
type textarea "x"
type input "Confirmation of Coverage email from Travel"
type textarea "x"
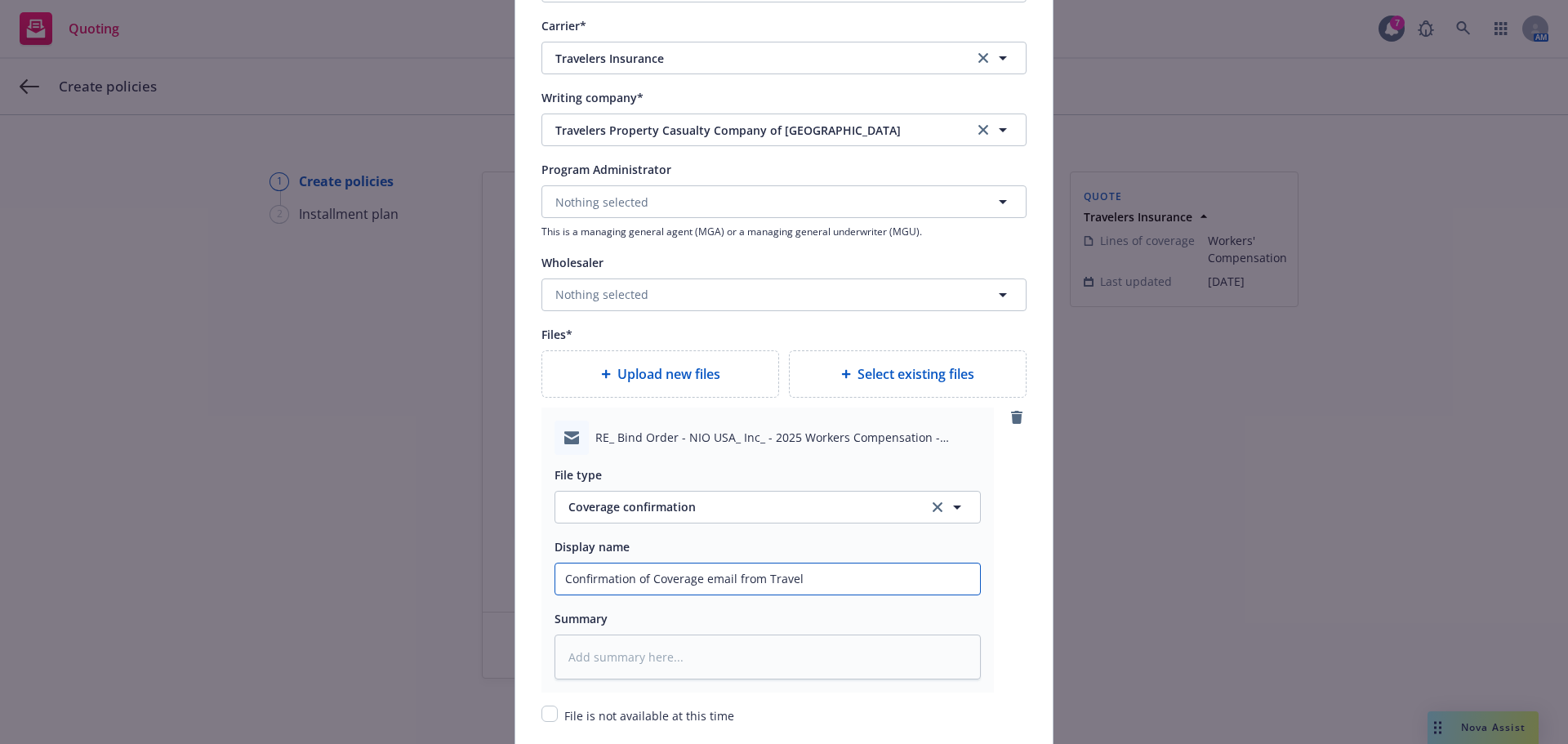
type input "Confirmation of Coverage email from Travelr"
type textarea "x"
type input "Confirmation of Coverage email from Travelre"
type textarea "x"
type input "Confirmation of Coverage email from Travelres"
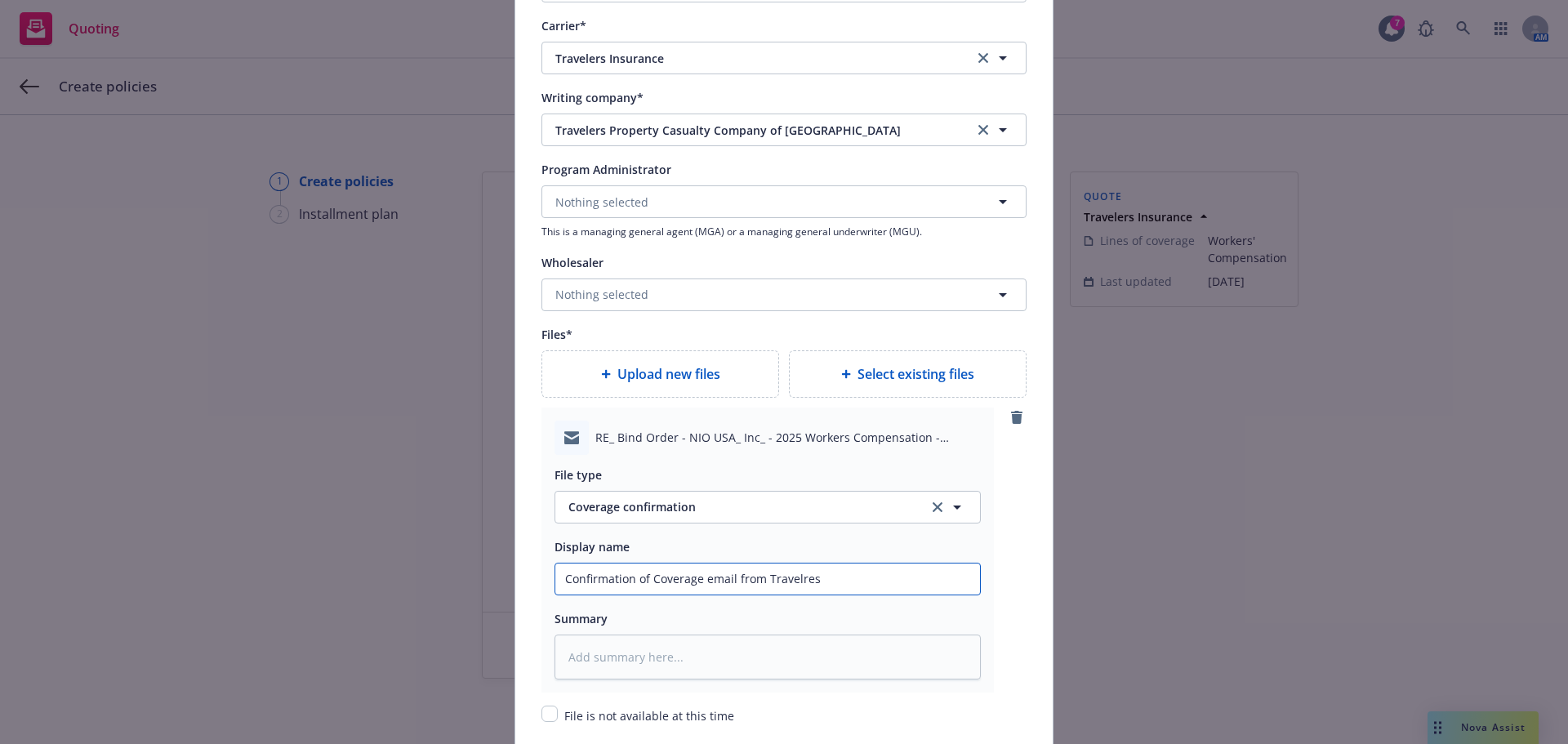
type textarea "x"
type input "Confirmation of Coverage email from Travelres"
type textarea "x"
type input "Confirmation of Coverage email from Travelres"
type textarea "x"
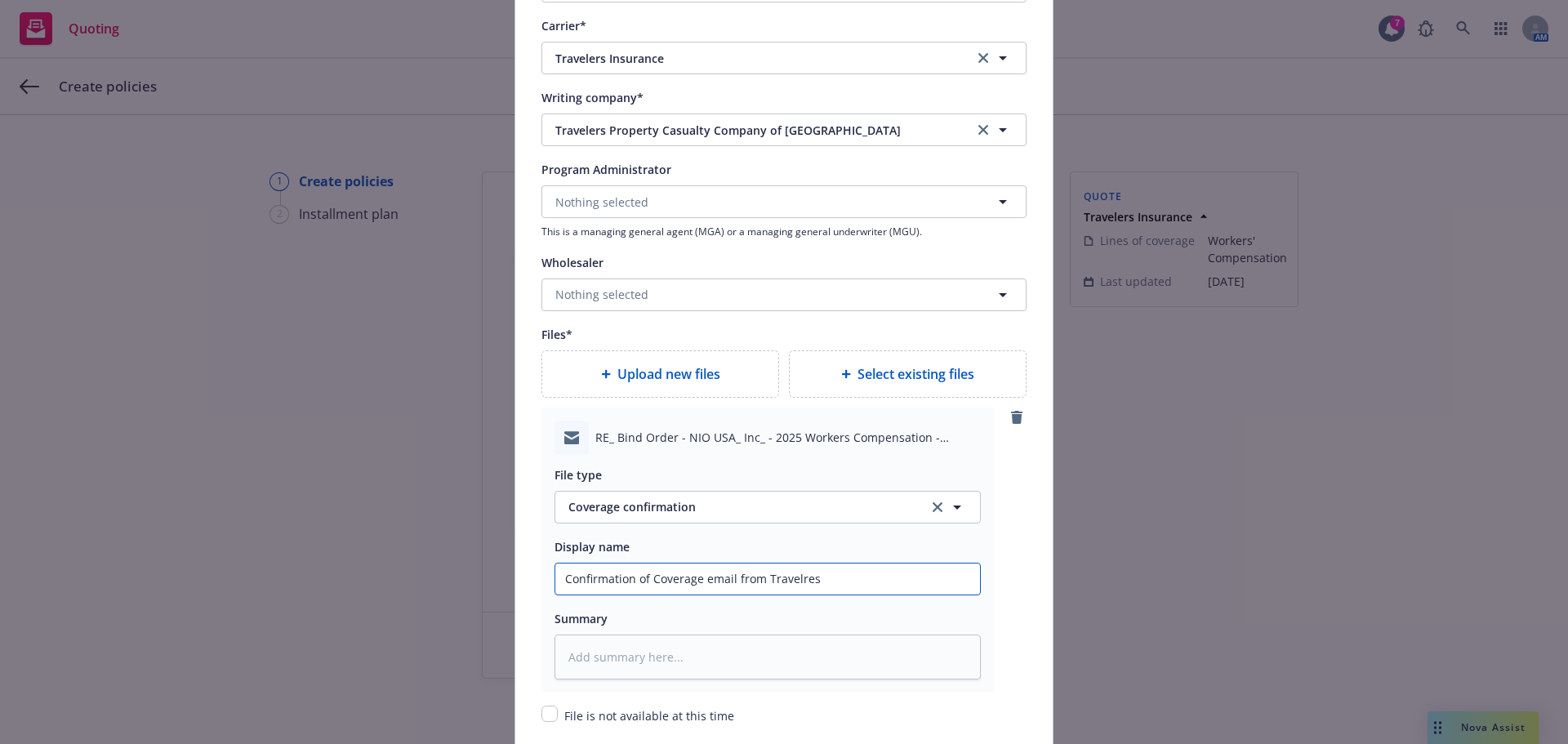
type input "Confirmation of Coverage email from Travelre"
type textarea "x"
type input "Confirmation of Coverage email from Travelr"
type textarea "x"
type input "Confirmation of Coverage email from Travel"
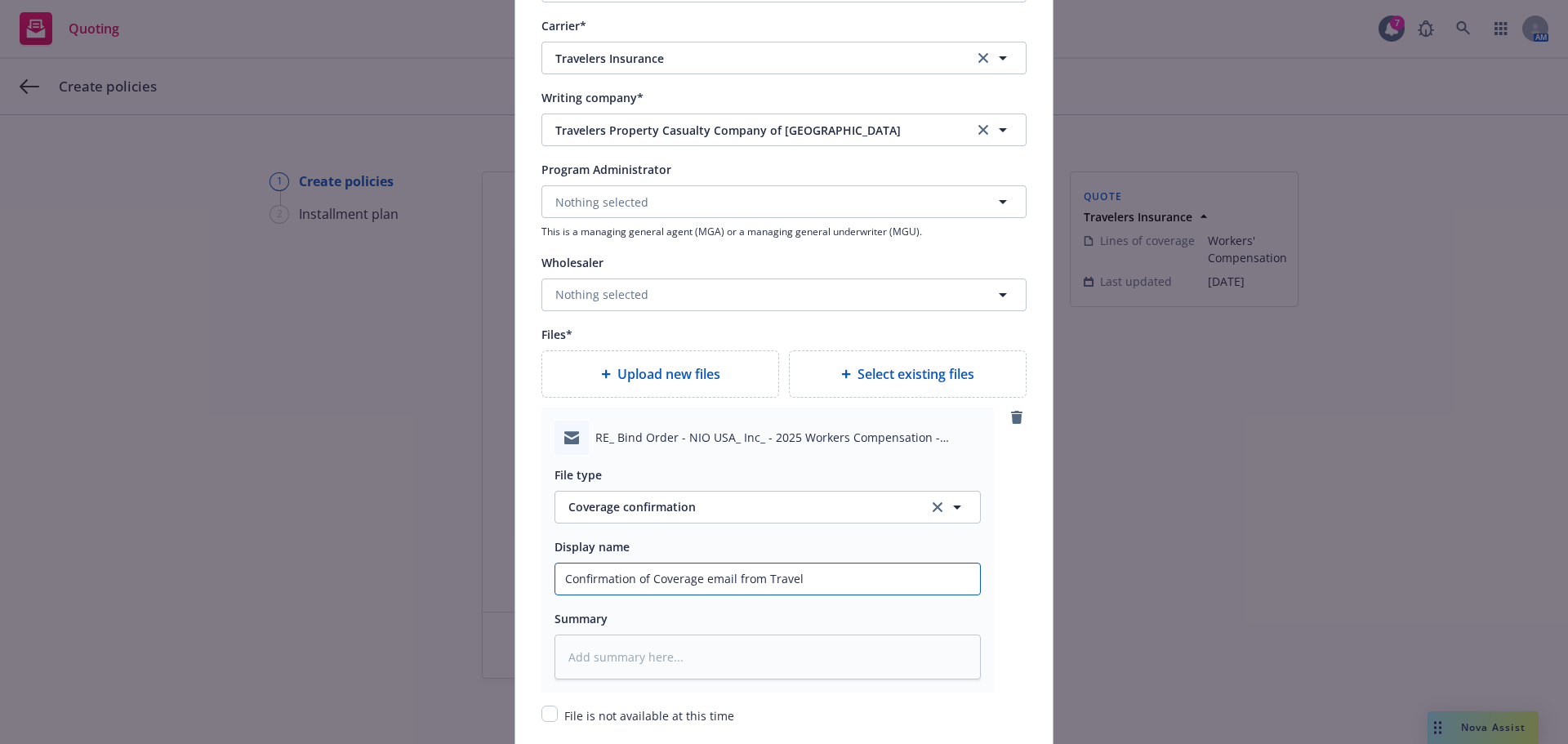
type textarea "x"
type input "Confirmation of Coverage email from Travele"
type textarea "x"
type input "Confirmation of Coverage email from Traveler"
type textarea "x"
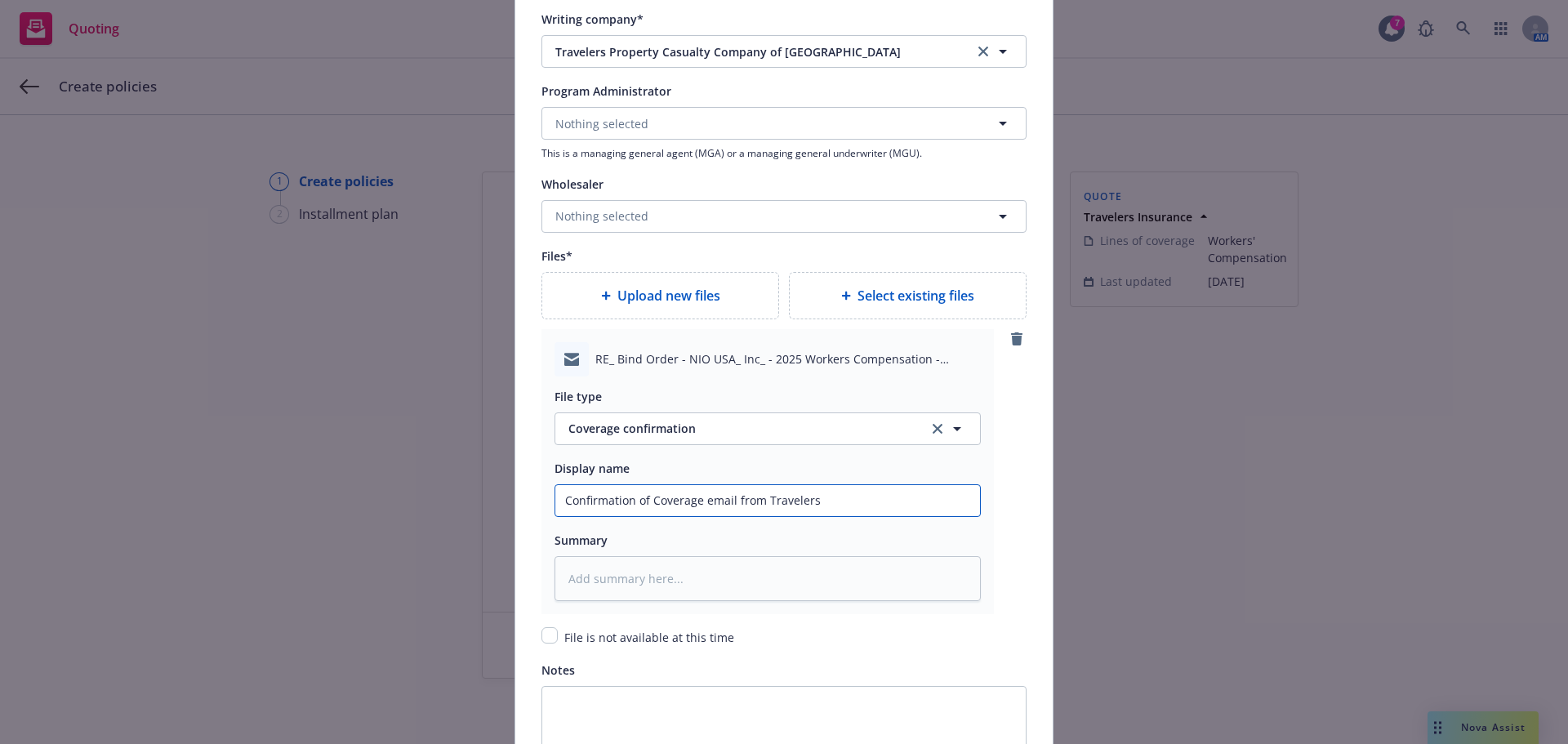
scroll to position [1836, 0]
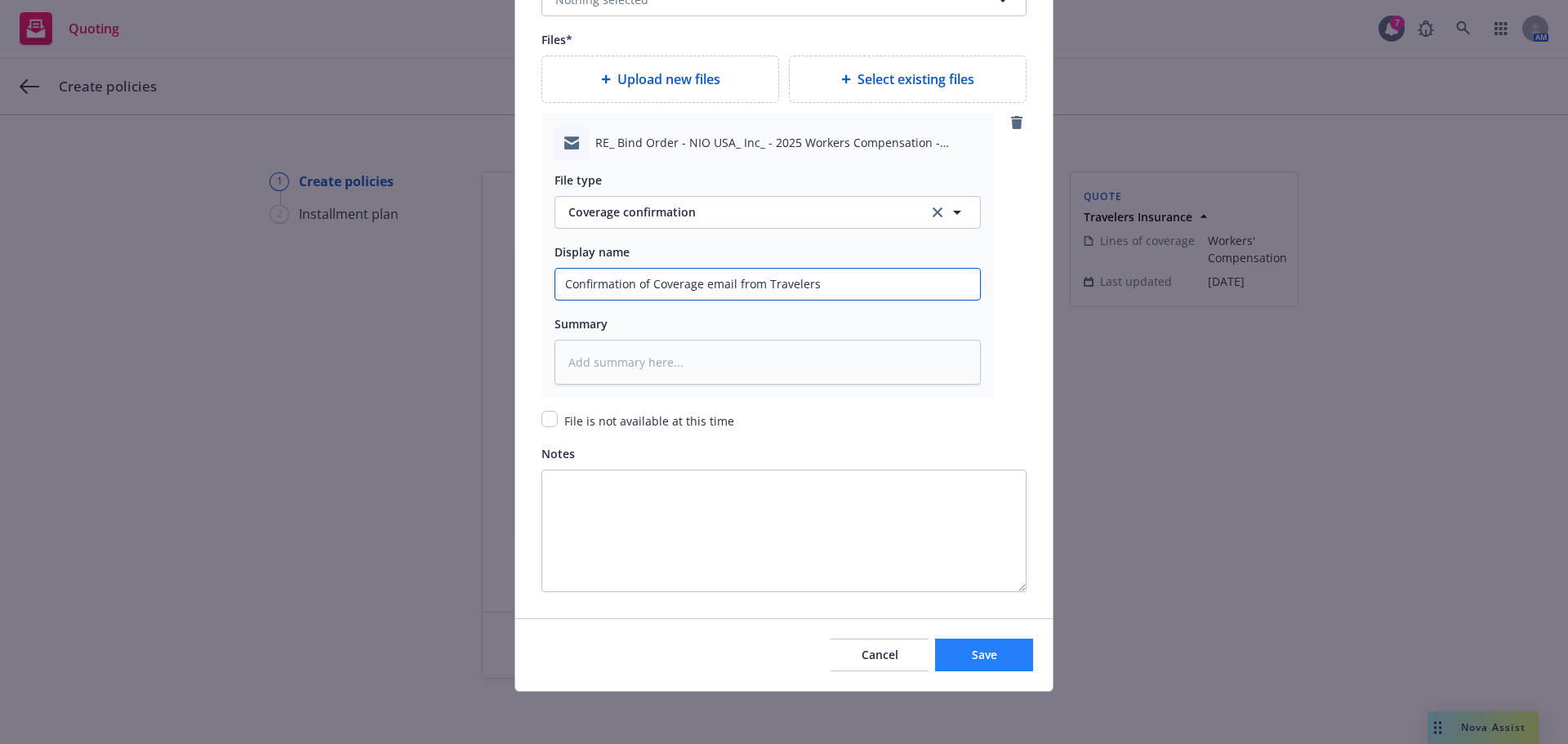
type input "Confirmation of Coverage email from Travelers"
click at [989, 644] on button "Save" at bounding box center [984, 655] width 98 height 33
type textarea "x"
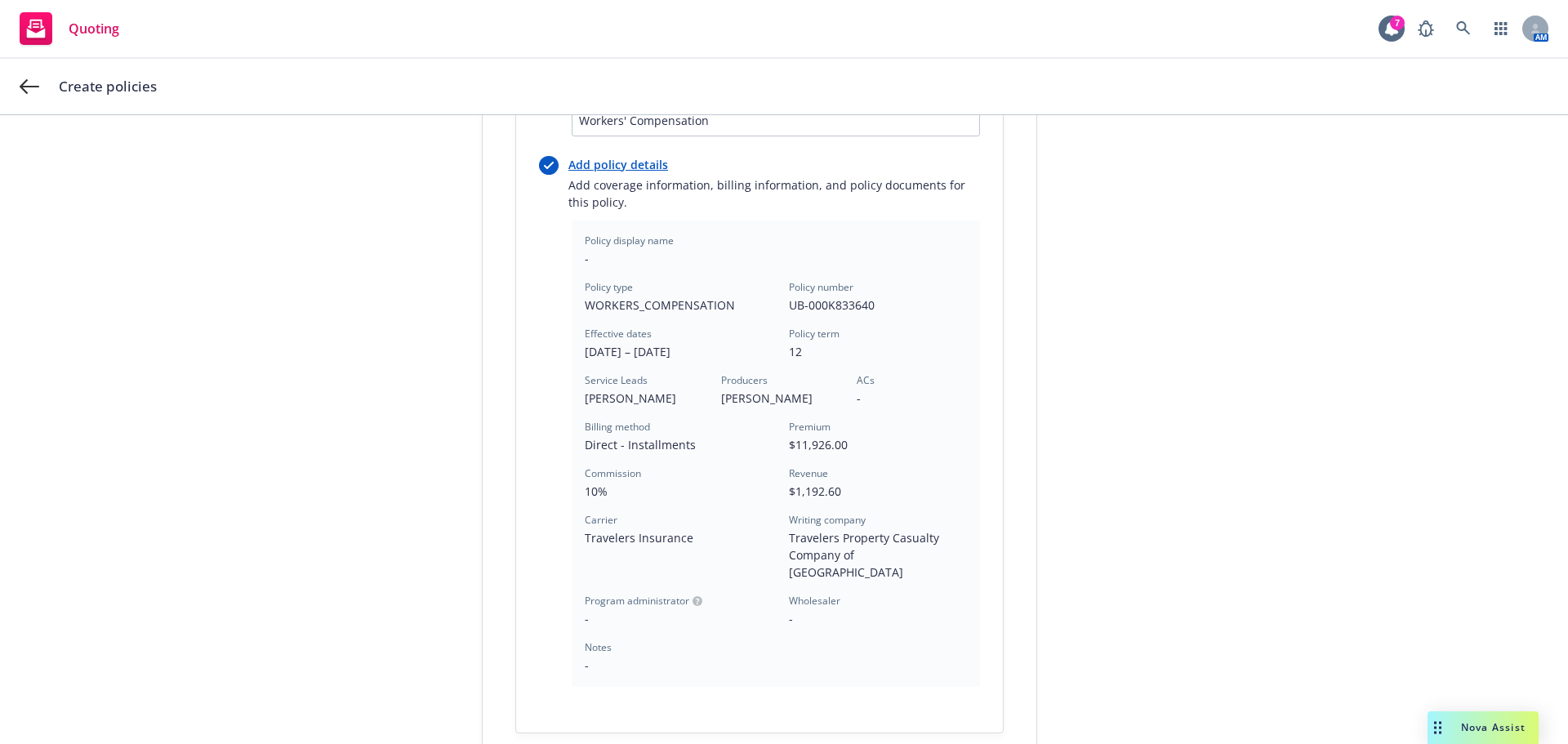
scroll to position [141, 0]
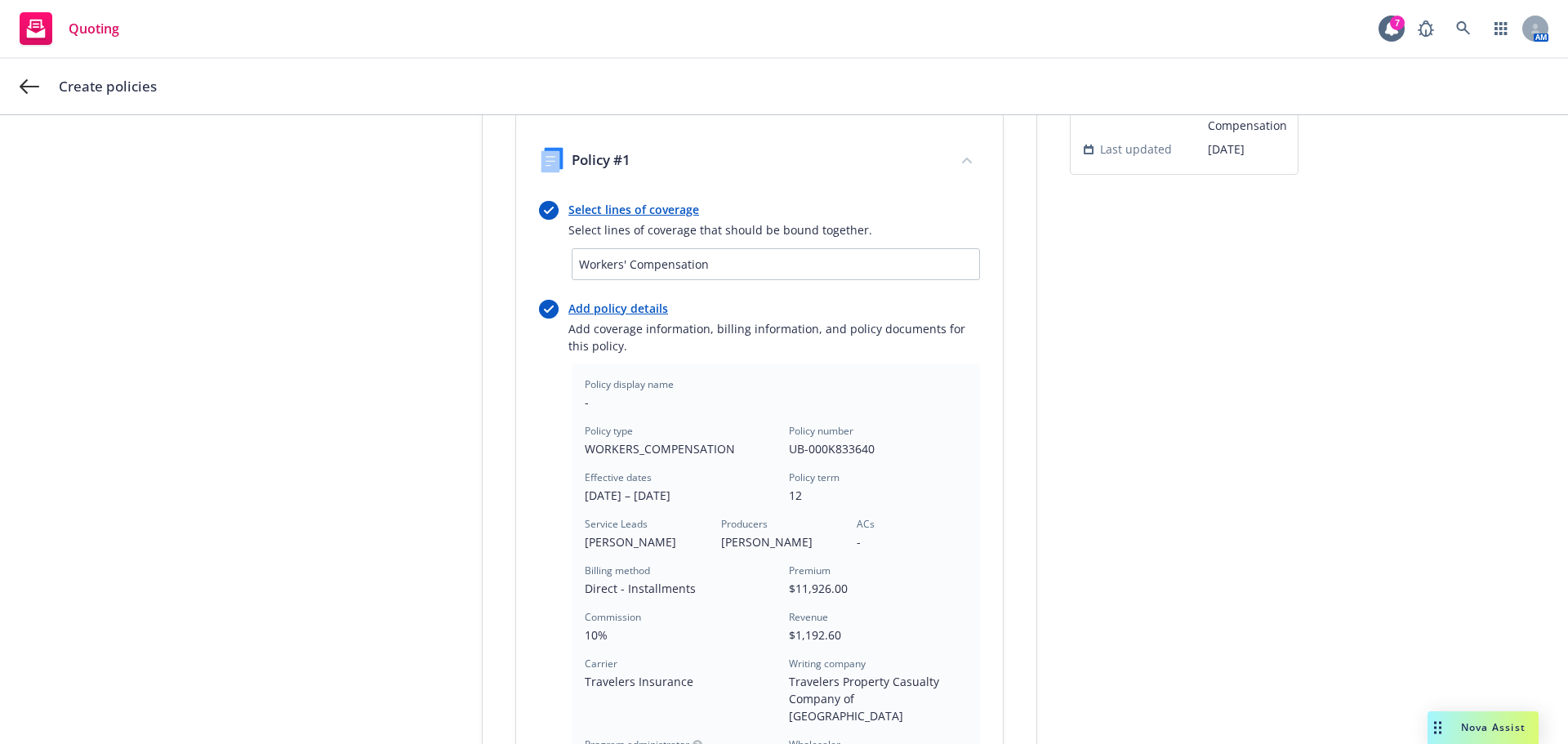
click at [585, 310] on link "Add policy details" at bounding box center [774, 308] width 412 height 17
select select "12"
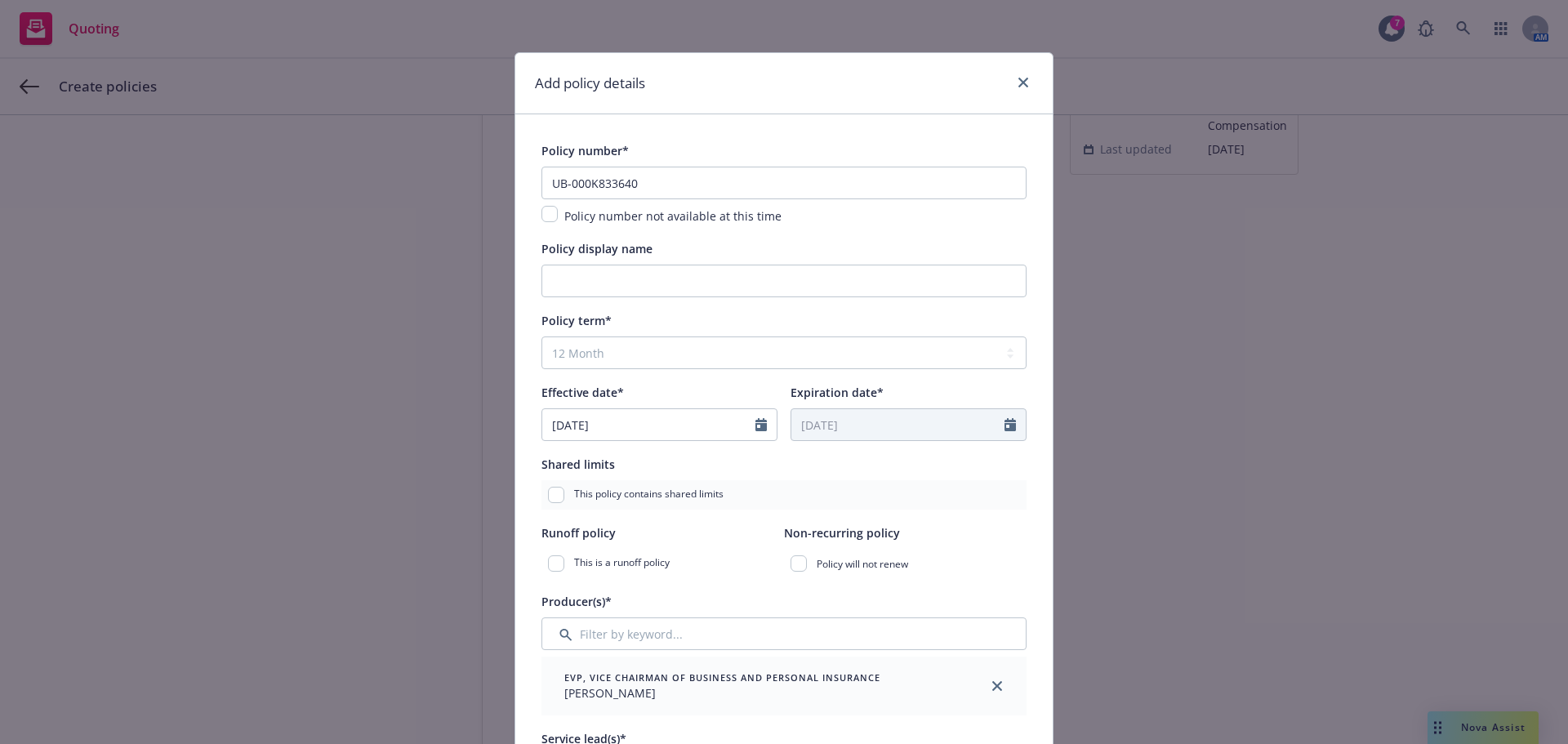
type textarea "x"
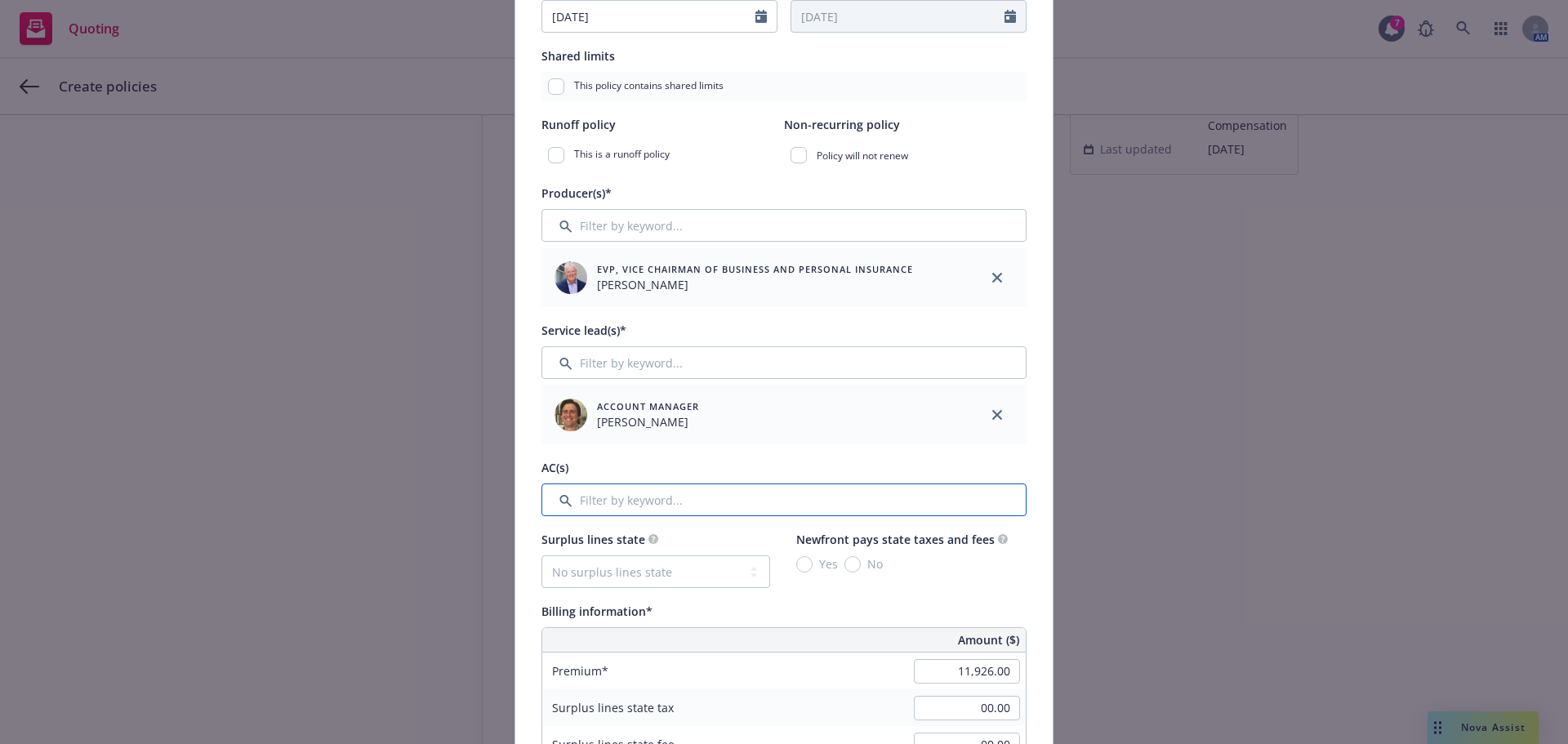
click at [626, 499] on input "Filter by keyword..." at bounding box center [784, 499] width 485 height 33
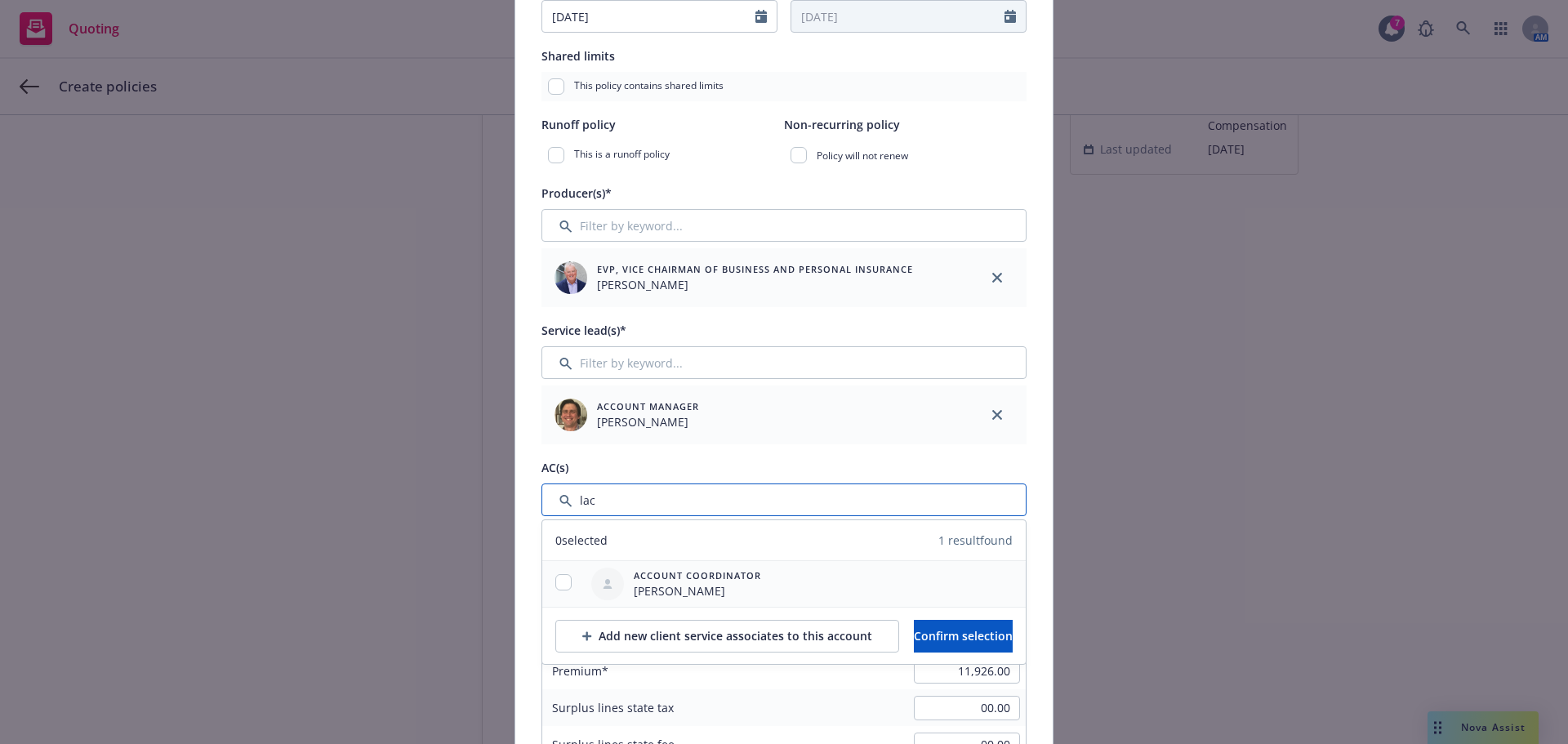
type input "lac"
click at [556, 575] on input "checkbox" at bounding box center [563, 581] width 16 height 16
checkbox input "true"
click at [978, 622] on button "Confirm selection" at bounding box center [963, 636] width 99 height 33
type textarea "x"
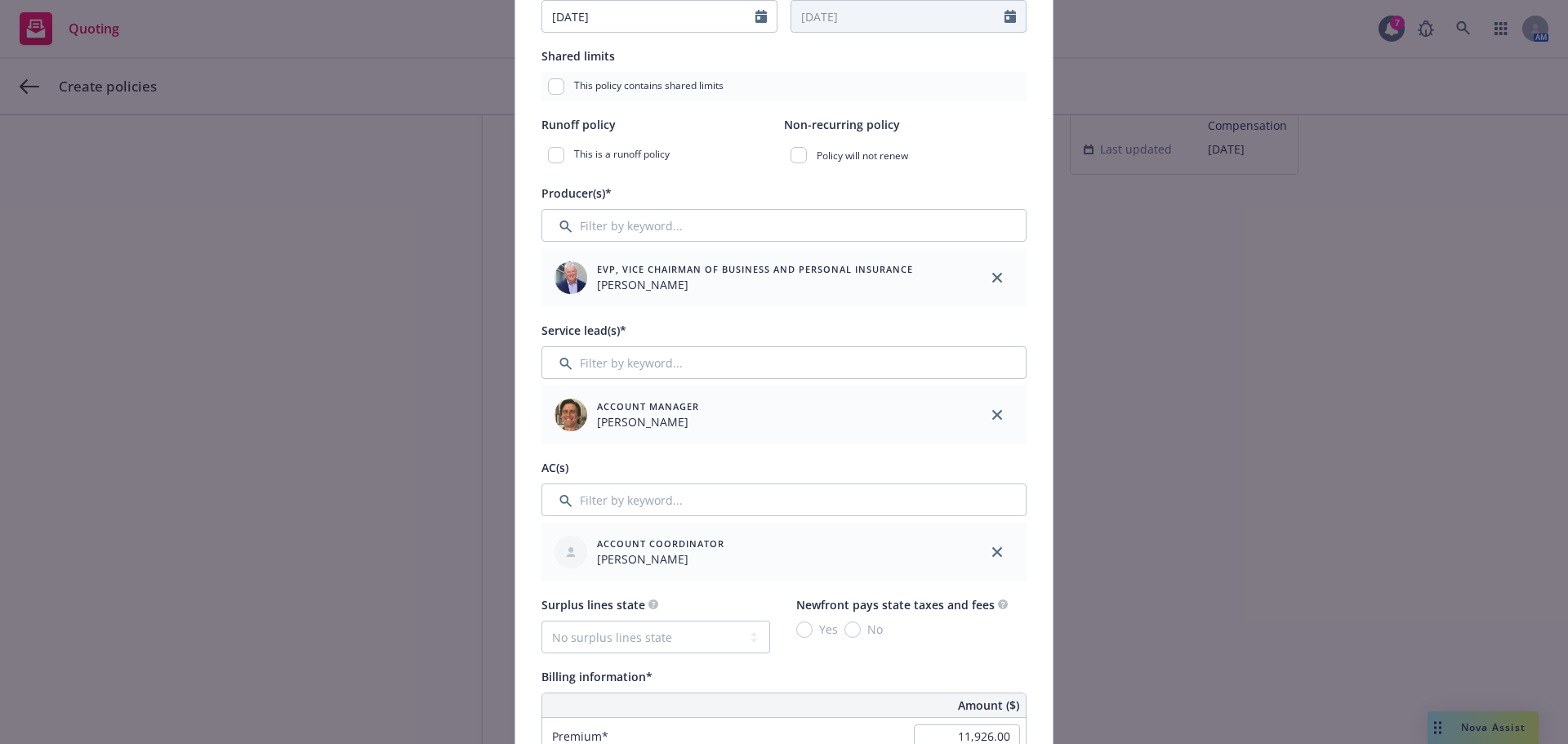
click at [978, 622] on div "Yes No" at bounding box center [902, 629] width 211 height 17
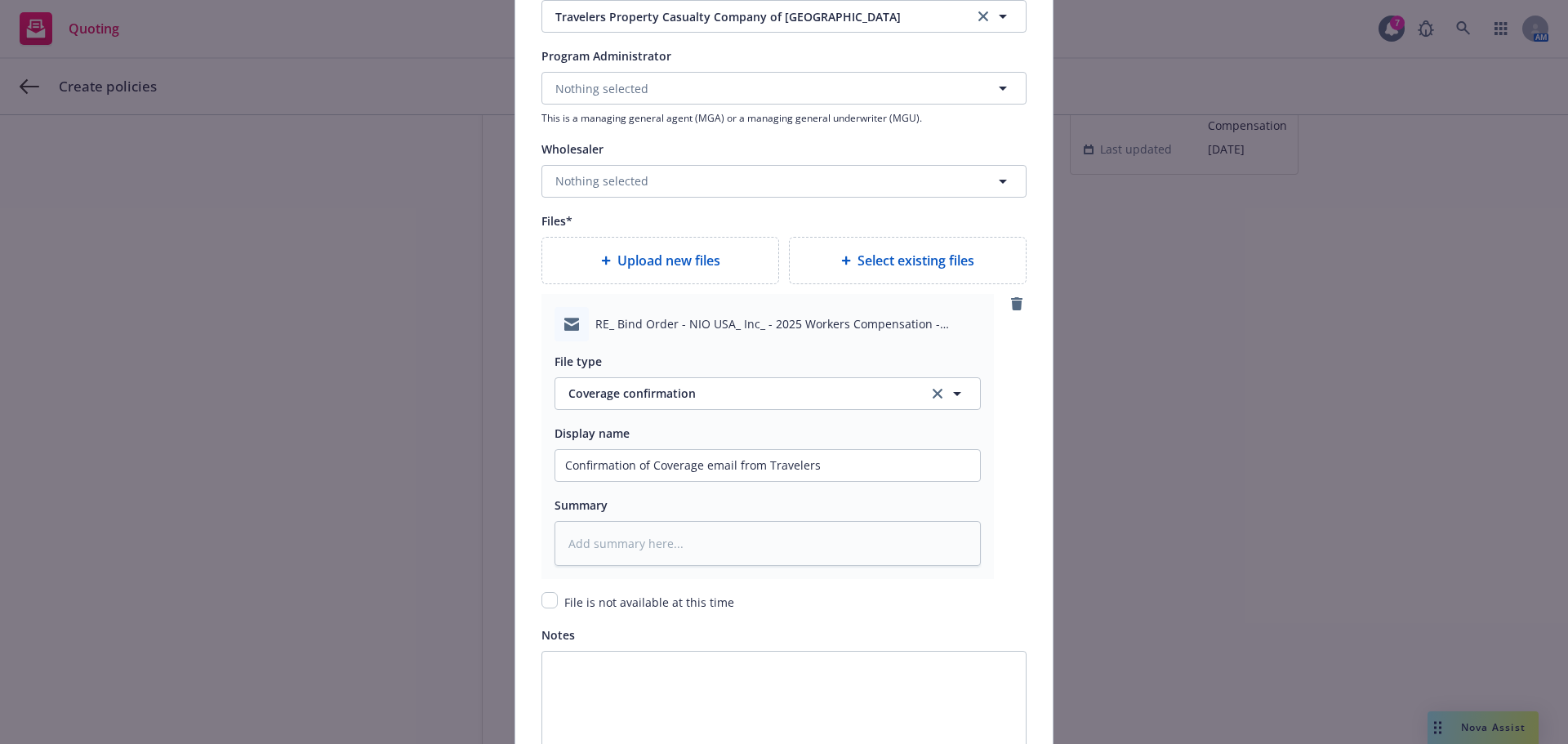
scroll to position [1900, 0]
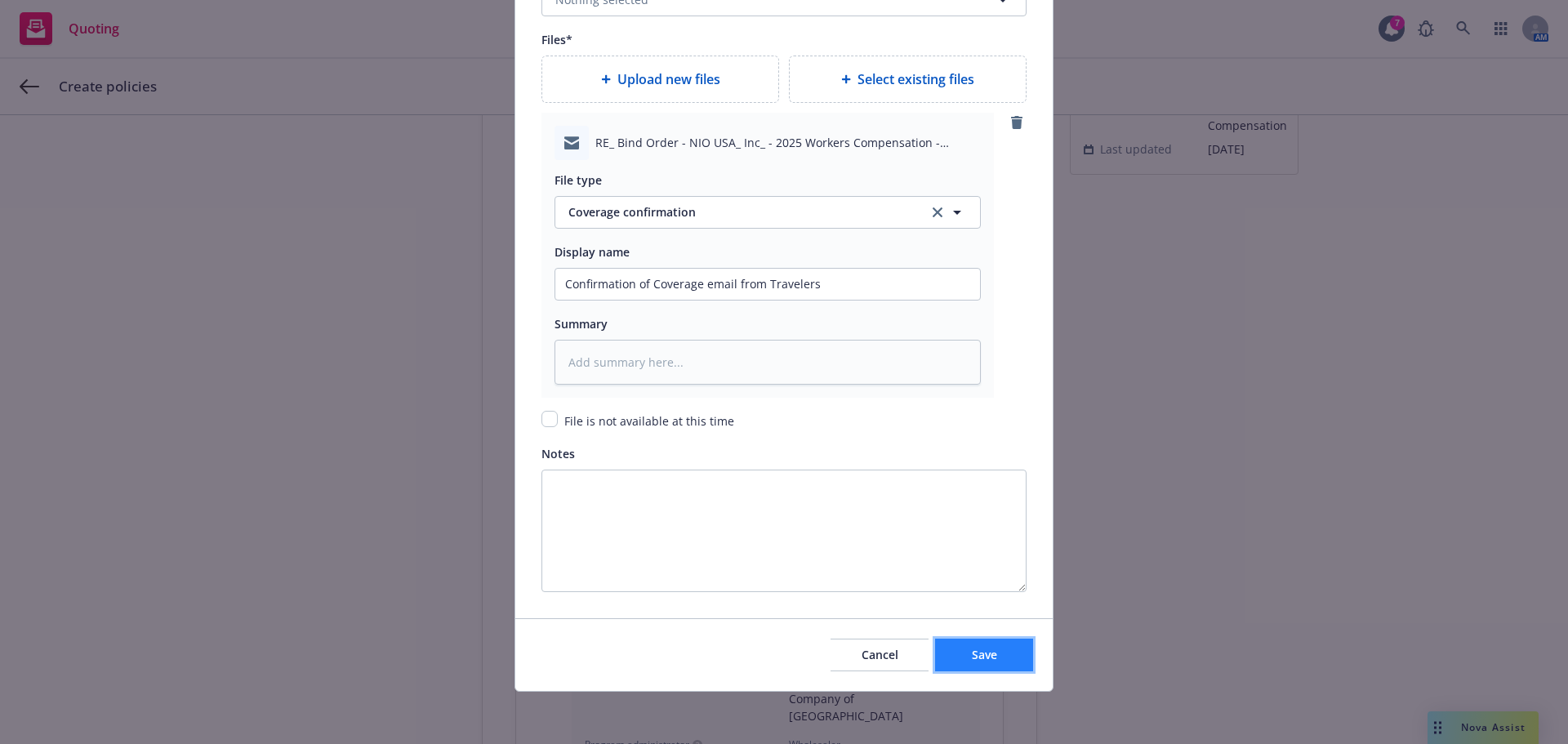
click at [960, 656] on button "Save" at bounding box center [984, 655] width 98 height 33
type textarea "x"
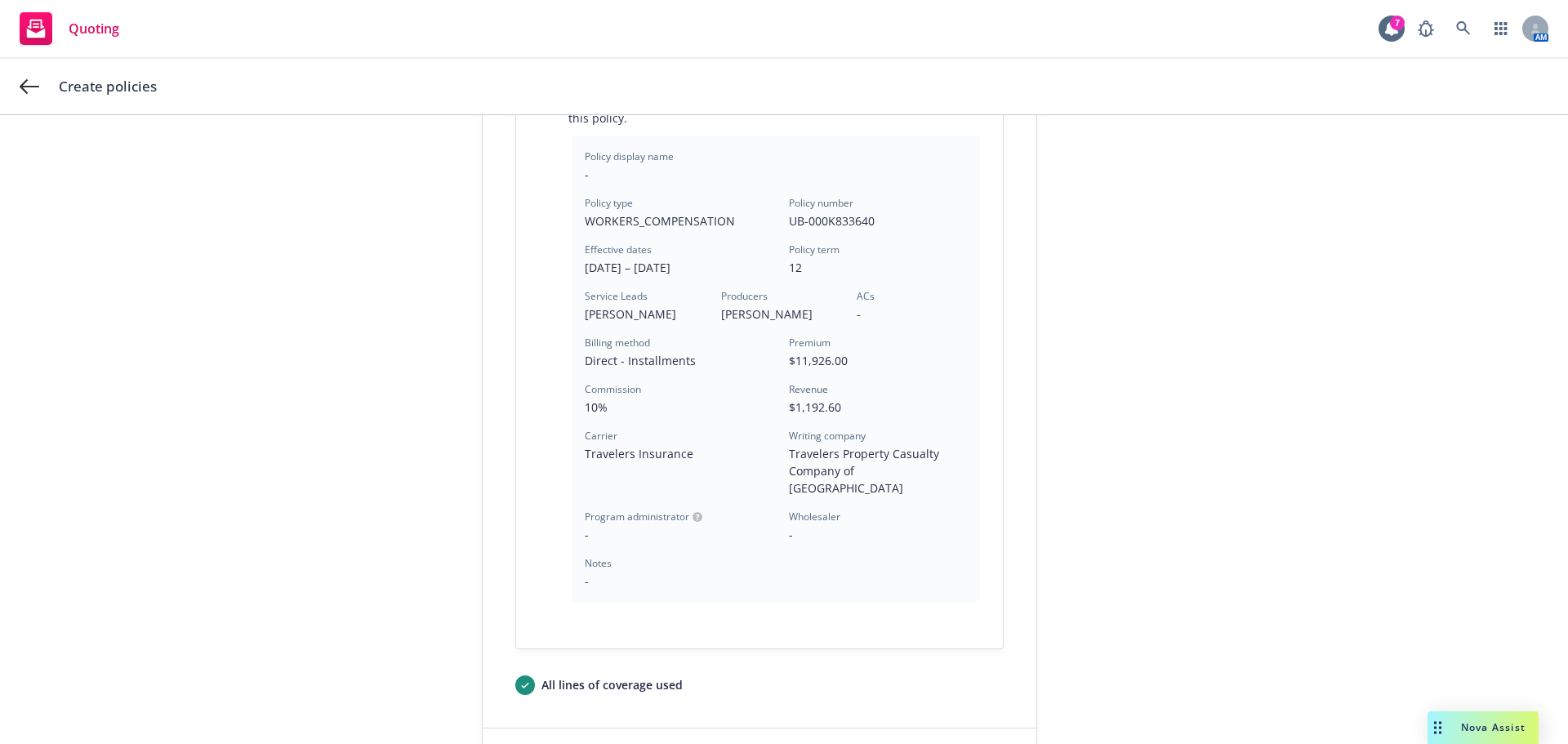
scroll to position [468, 0]
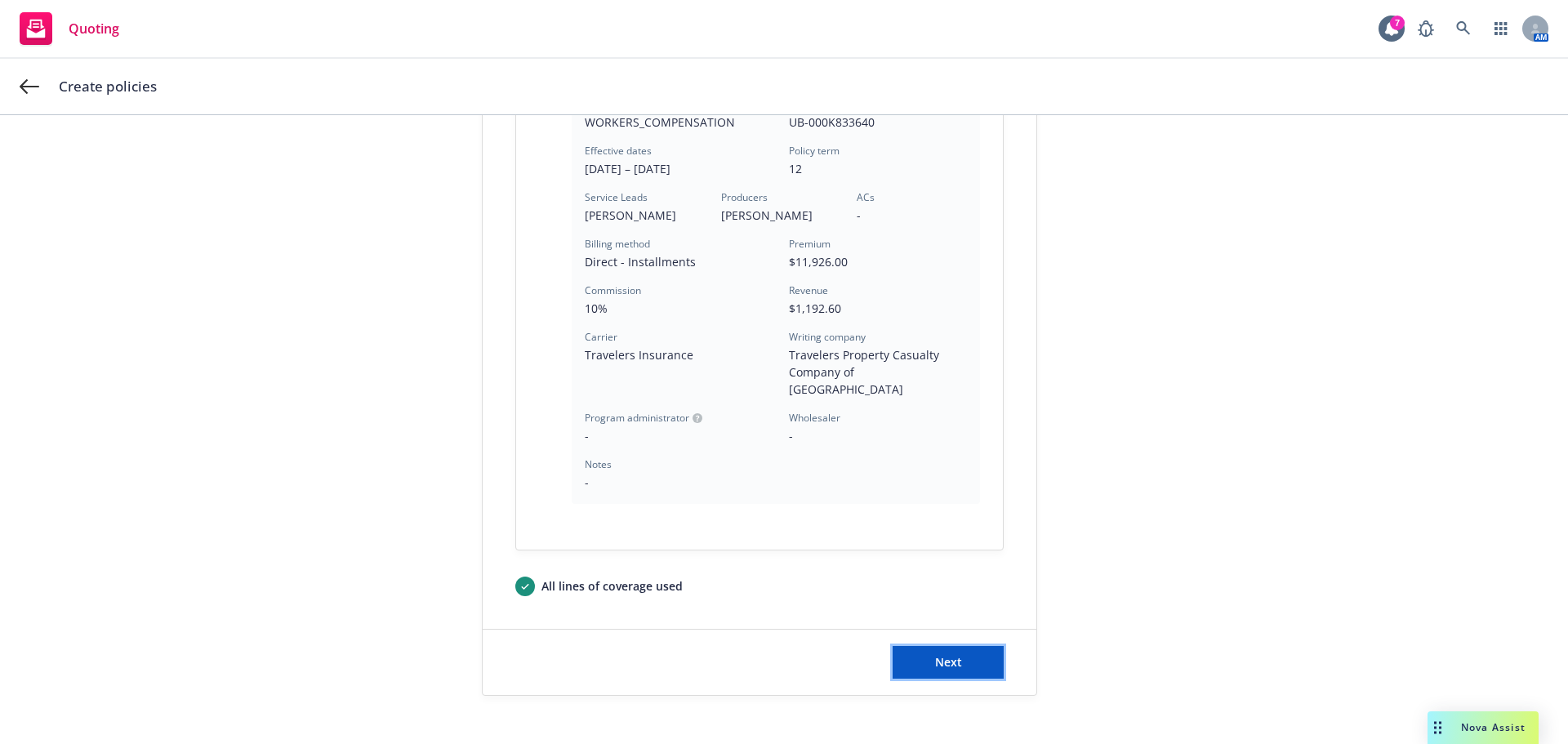
click at [910, 657] on button "Next" at bounding box center [948, 662] width 111 height 33
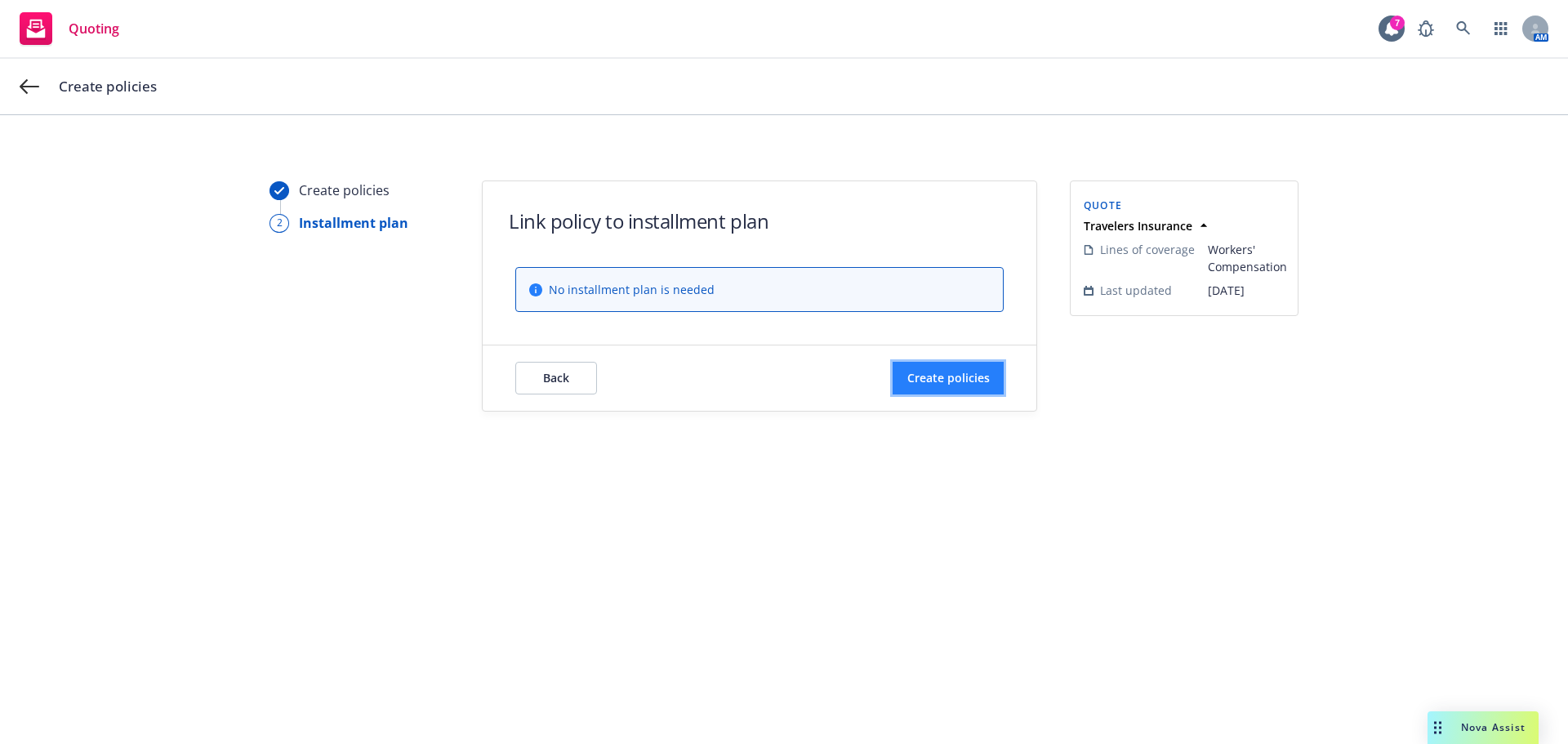
click at [956, 385] on button "Create policies" at bounding box center [948, 378] width 111 height 33
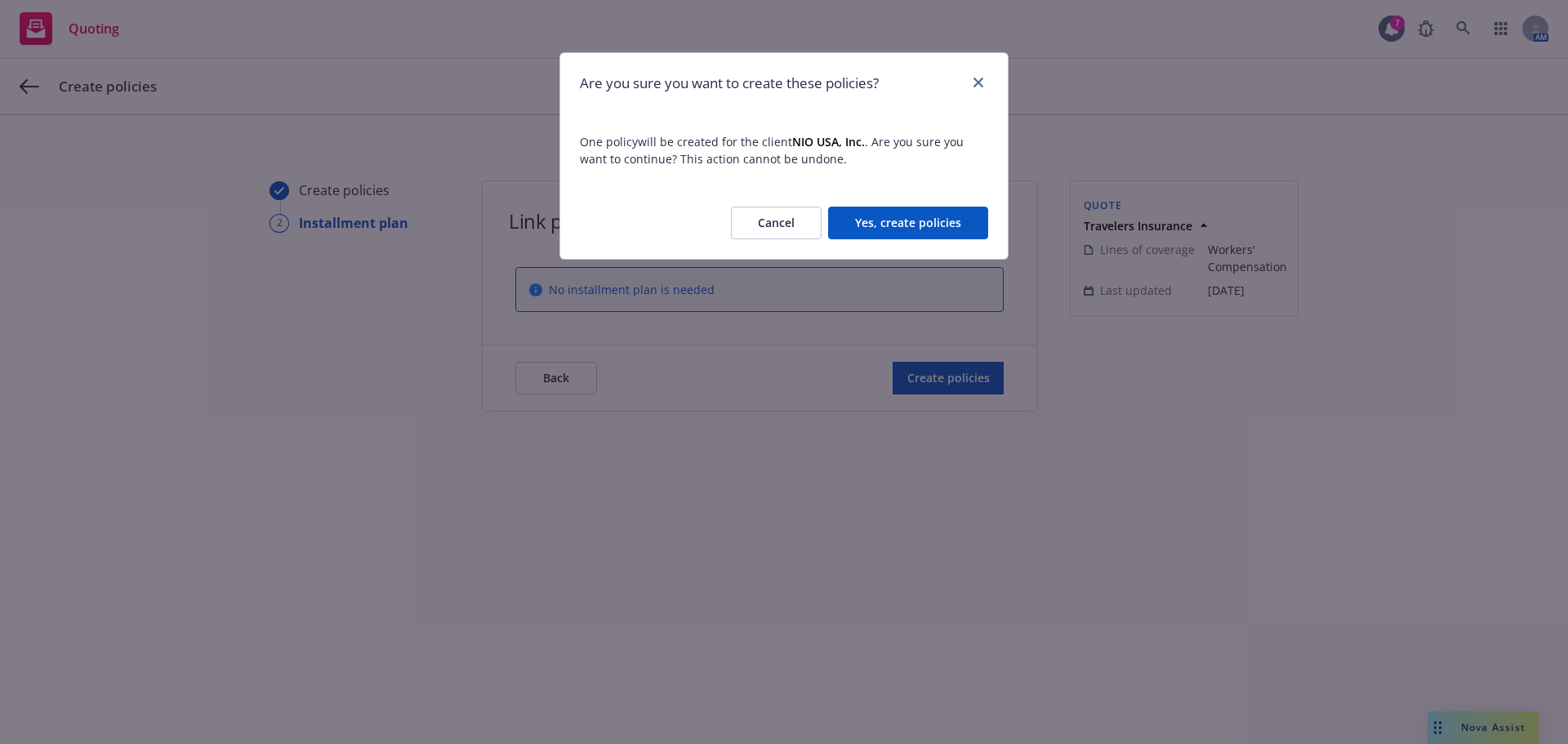
click at [912, 223] on button "Yes, create policies" at bounding box center [908, 222] width 160 height 33
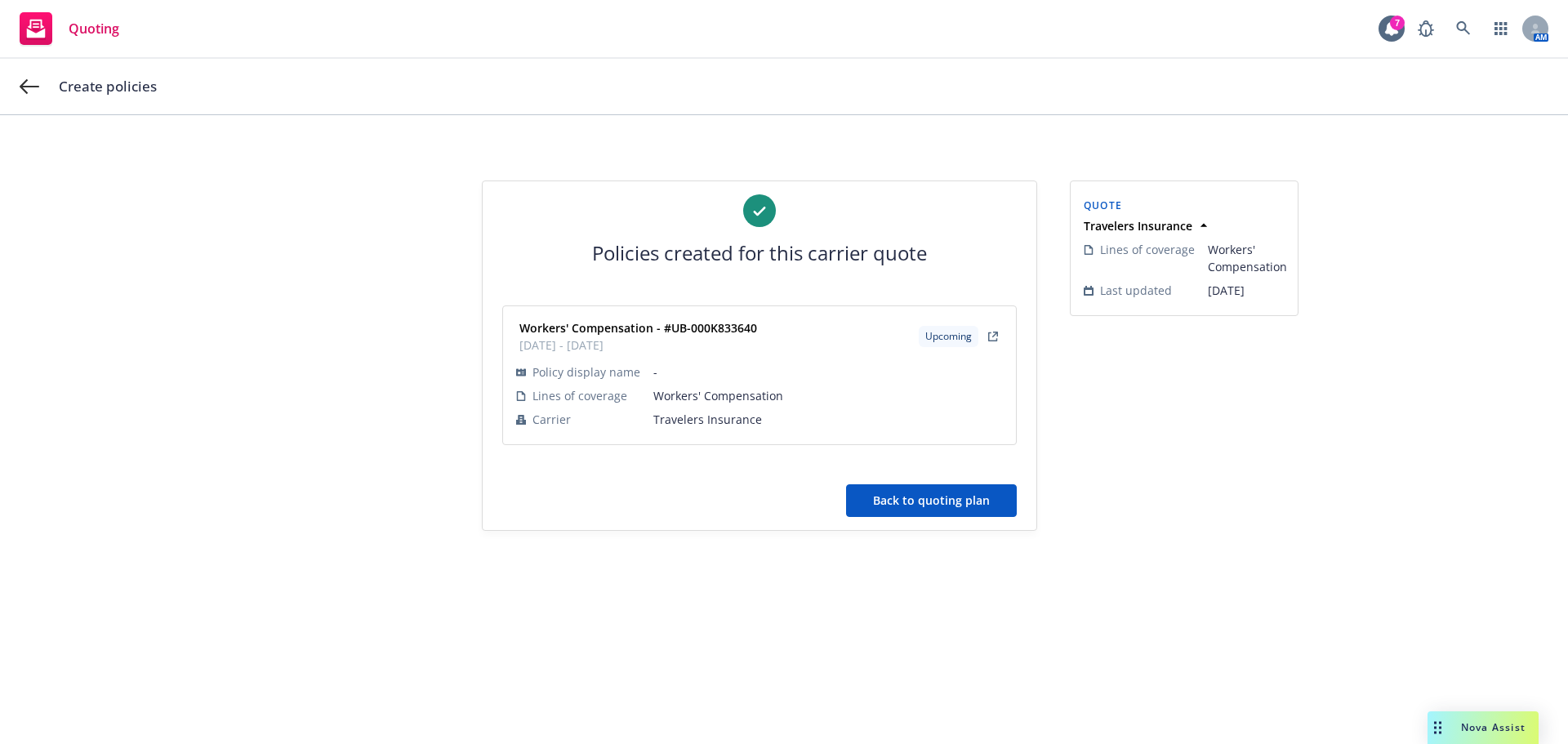
click at [899, 506] on button "Back to quoting plan" at bounding box center [931, 500] width 171 height 33
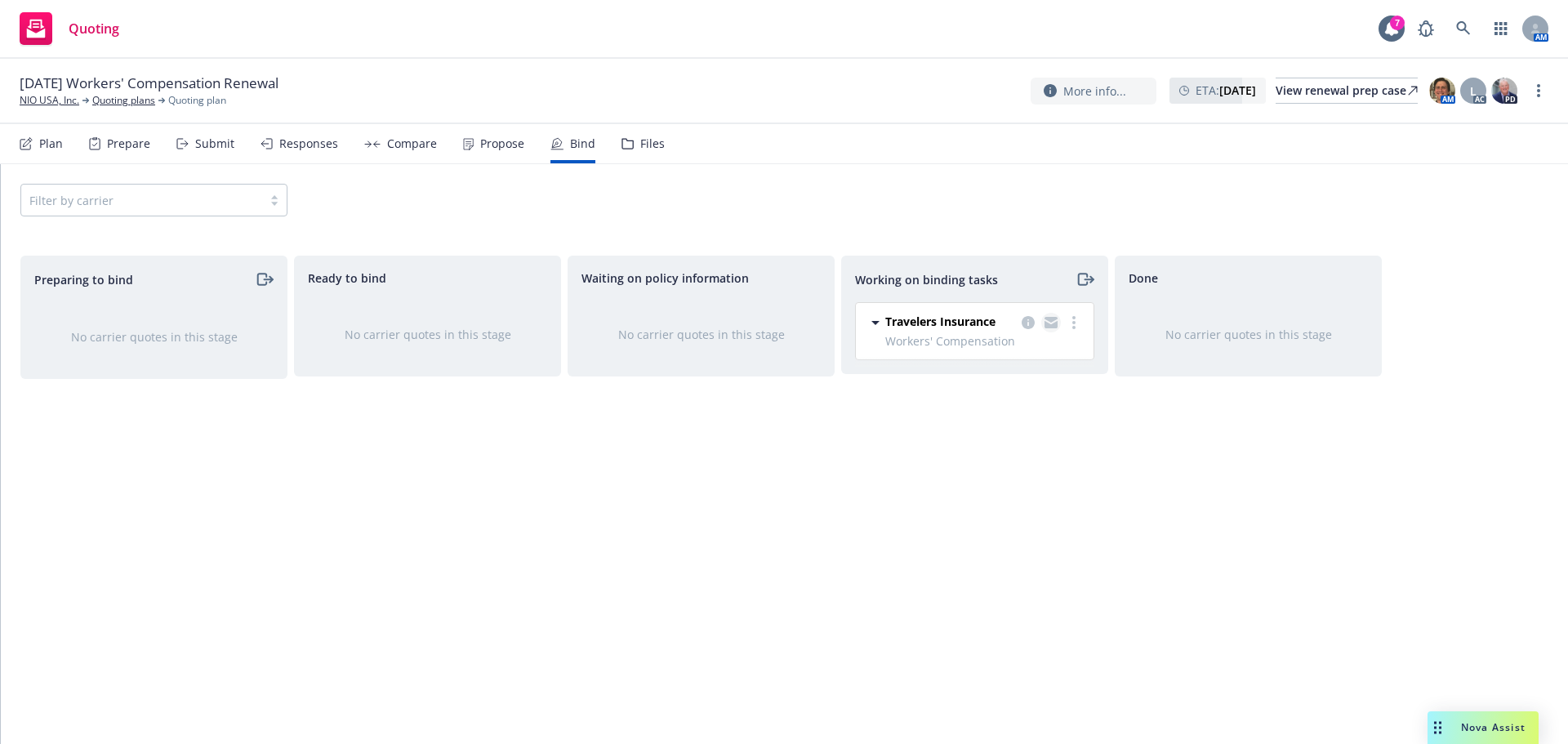
click at [1050, 322] on icon "copy logging email" at bounding box center [1052, 322] width 13 height 11
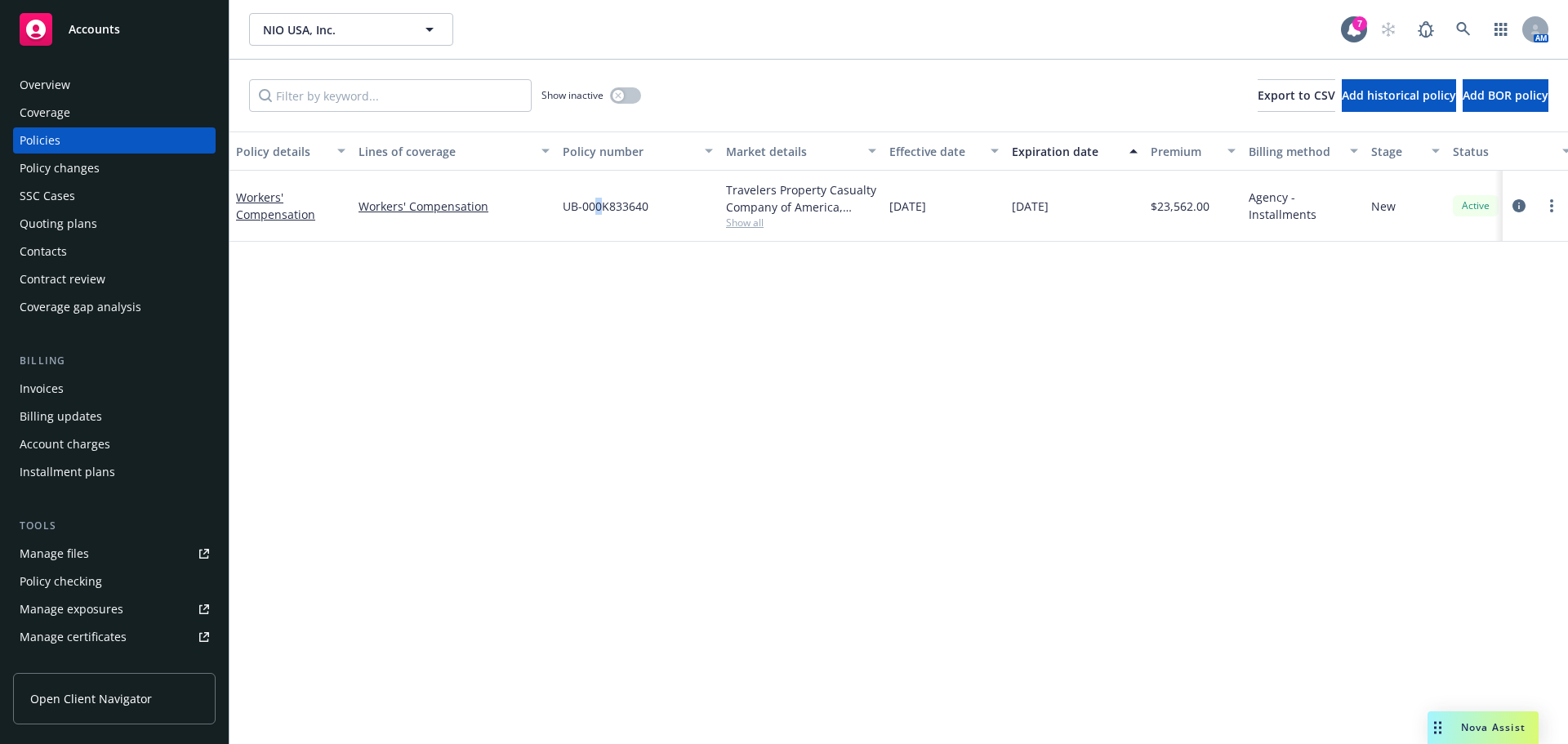
click at [597, 212] on span "UB-000K833640" at bounding box center [605, 206] width 86 height 17
drag, startPoint x: 645, startPoint y: 204, endPoint x: 552, endPoint y: 205, distance: 93.0
click at [552, 205] on div "Workers' Compensation Workers' Compensation UB-000K833640 Travelers Property Ca…" at bounding box center [1018, 205] width 1576 height 71
copy div "UB-000K833640"
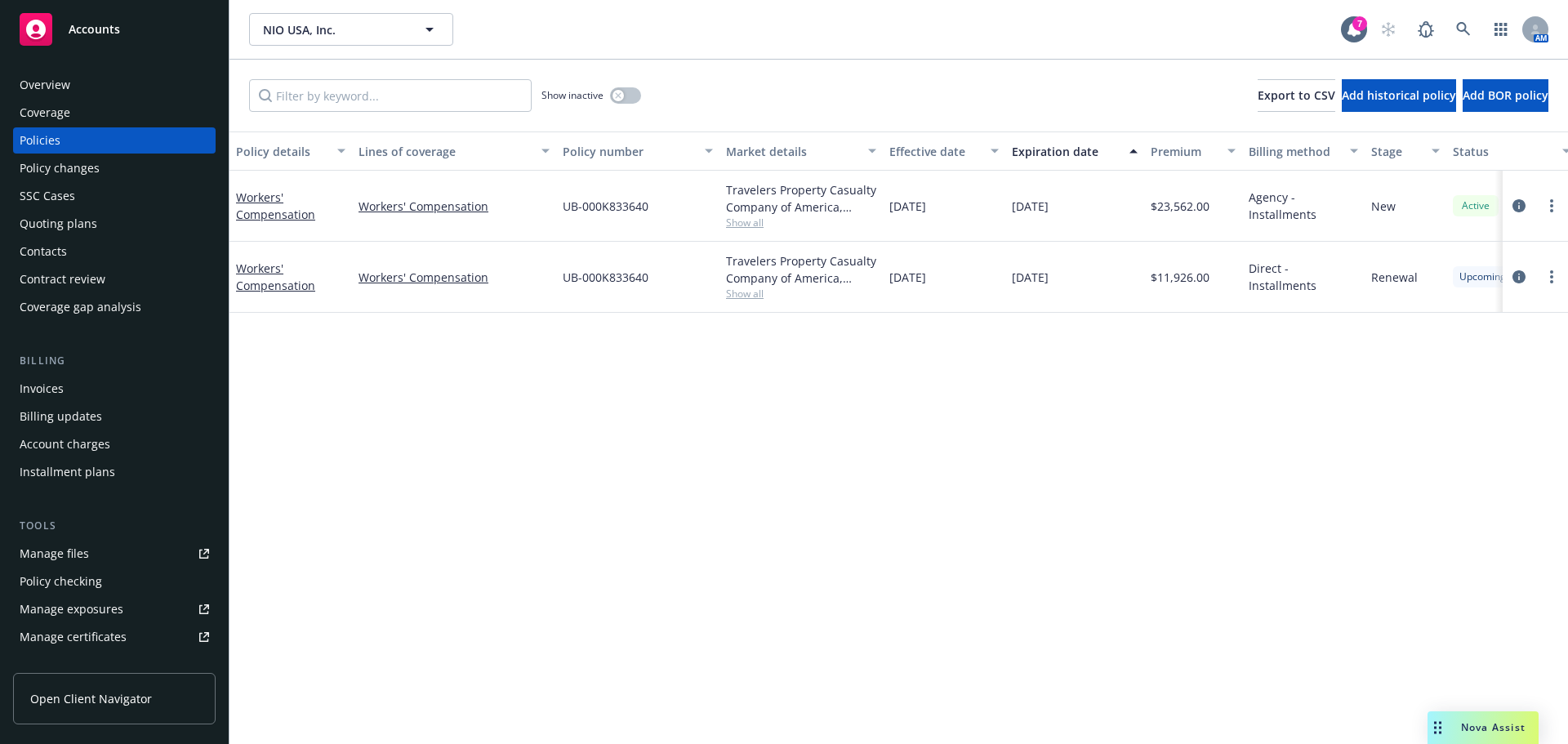
click at [73, 258] on div "Contacts" at bounding box center [114, 251] width 189 height 26
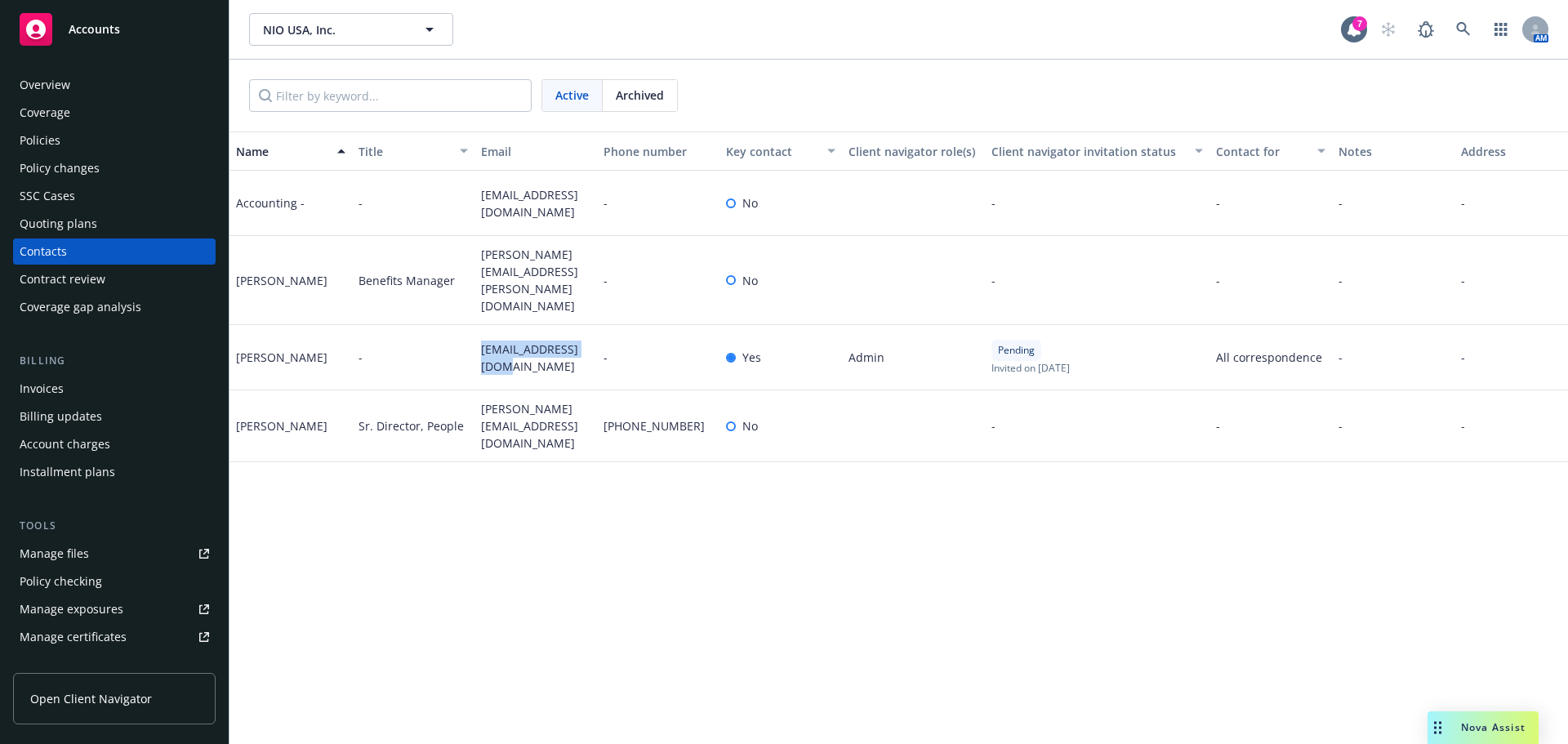
drag, startPoint x: 590, startPoint y: 334, endPoint x: 474, endPoint y: 344, distance: 116.4
click at [474, 344] on div "Jinwei Zhang - jinwei.zhang@nio.io - Yes Admin Pending Invited on March 19, 202…" at bounding box center [965, 357] width 1470 height 65
copy div "jinwei.zhang@nio.io"
drag, startPoint x: 561, startPoint y: 202, endPoint x: 475, endPoint y: 201, distance: 86.0
click at [475, 201] on div "invoice@nio.io" at bounding box center [536, 202] width 122 height 65
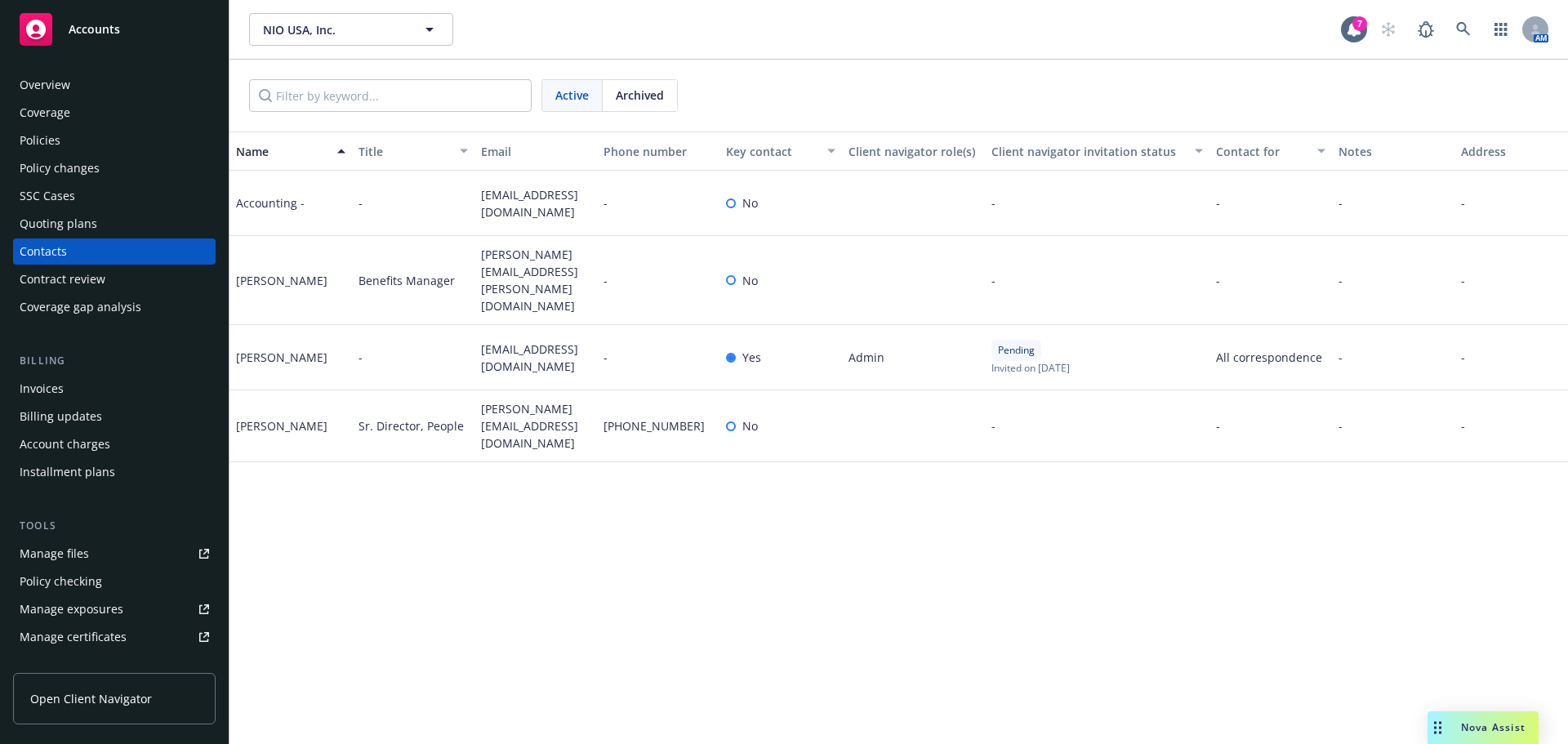
click at [653, 509] on div "Name Title Email Phone number Key contact Client navigator role(s) Client navig…" at bounding box center [899, 438] width 1339 height 612
drag, startPoint x: 561, startPoint y: 200, endPoint x: 456, endPoint y: 201, distance: 105.0
click at [456, 201] on div "Accounting - - invoice@nio.io - No - - - - -" at bounding box center [965, 202] width 1470 height 65
copy div "invoice@nio.io"
